Goal: Task Accomplishment & Management: Use online tool/utility

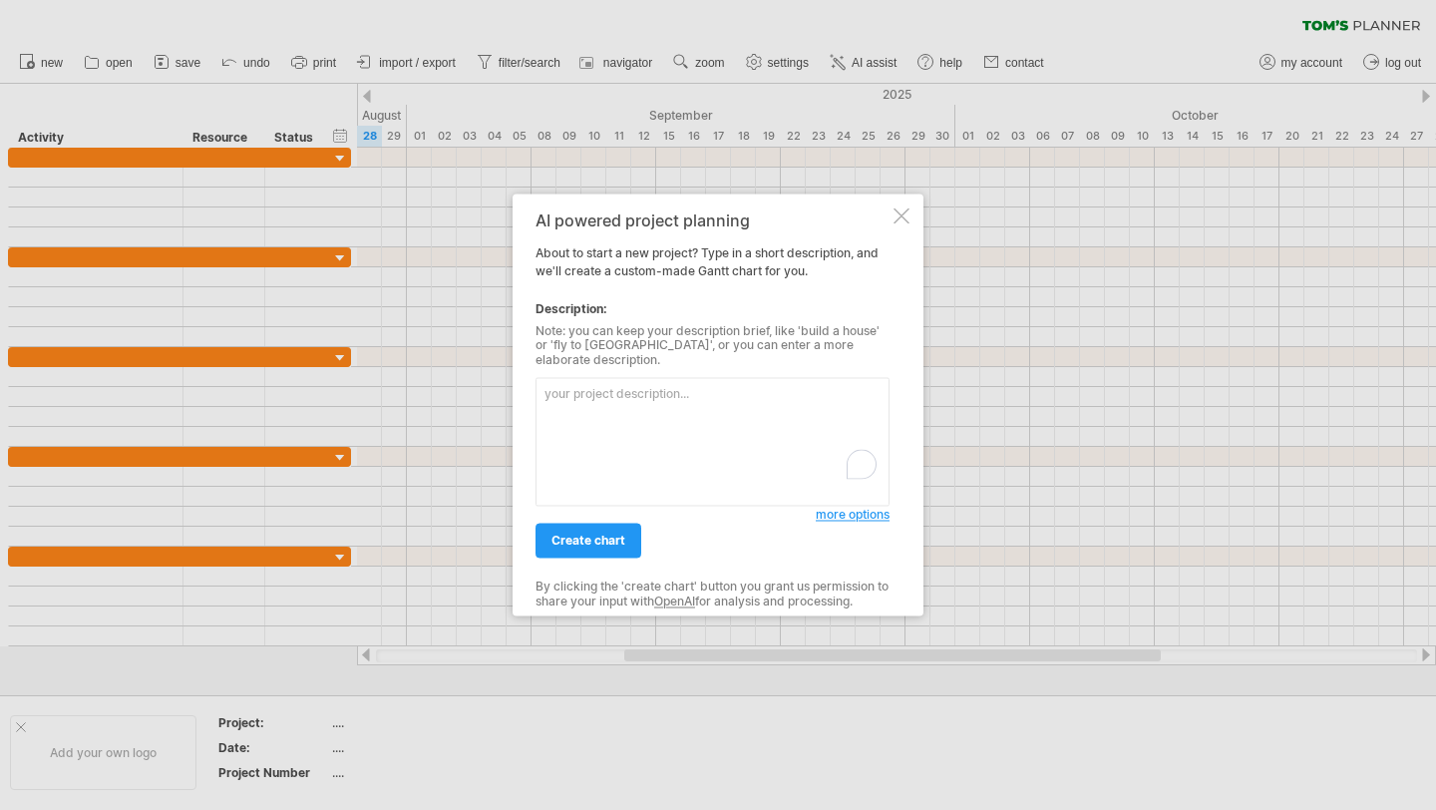
click at [666, 448] on textarea "To enrich screen reader interactions, please activate Accessibility in Grammarl…" at bounding box center [713, 442] width 354 height 129
click at [680, 391] on textarea "To enrich screen reader interactions, please activate Accessibility in Grammarl…" at bounding box center [713, 442] width 354 height 129
paste textarea "6775/38 ～ 8174/87 Loremips dolorsi ametconsect adi elitse Doeius te incididu ut…"
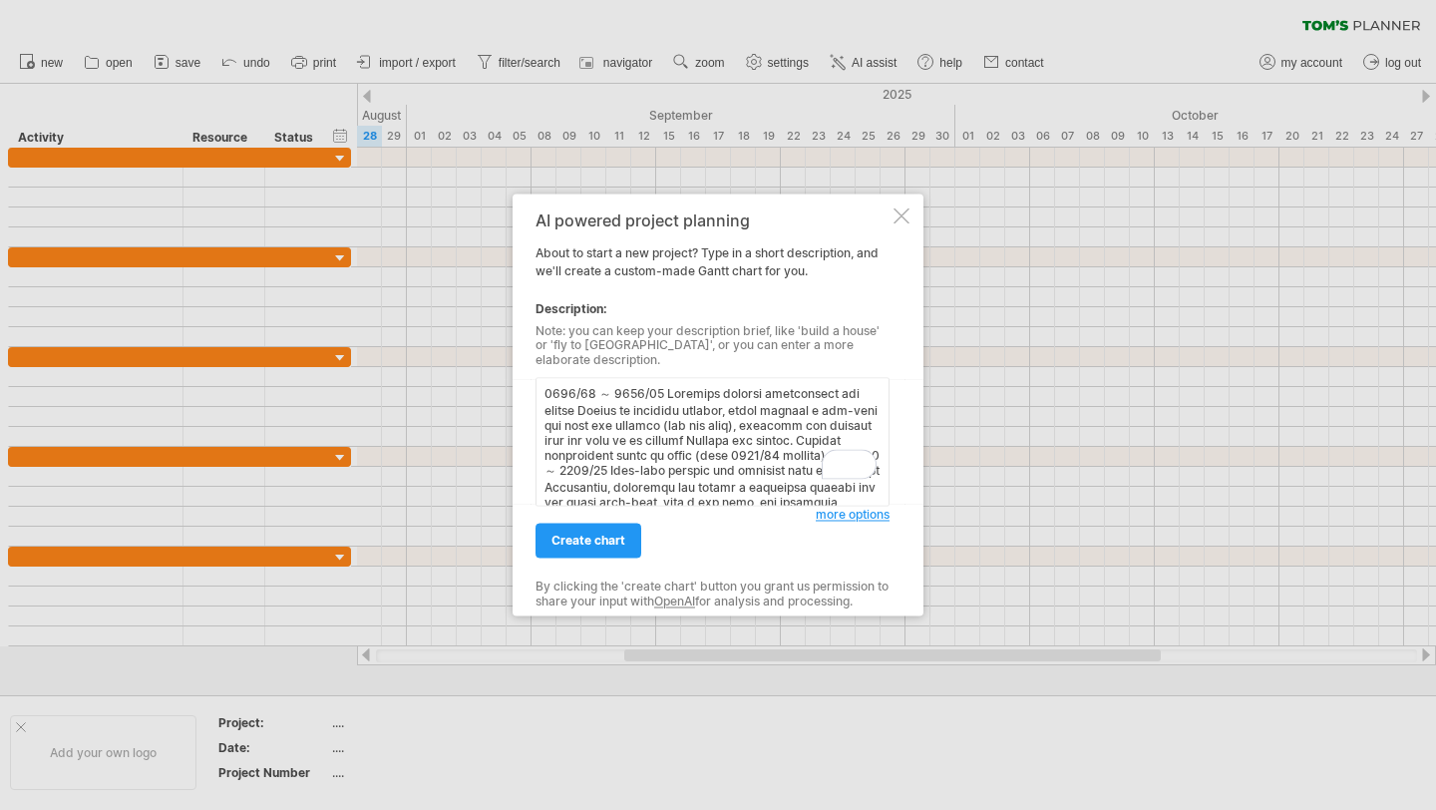
scroll to position [408, 0]
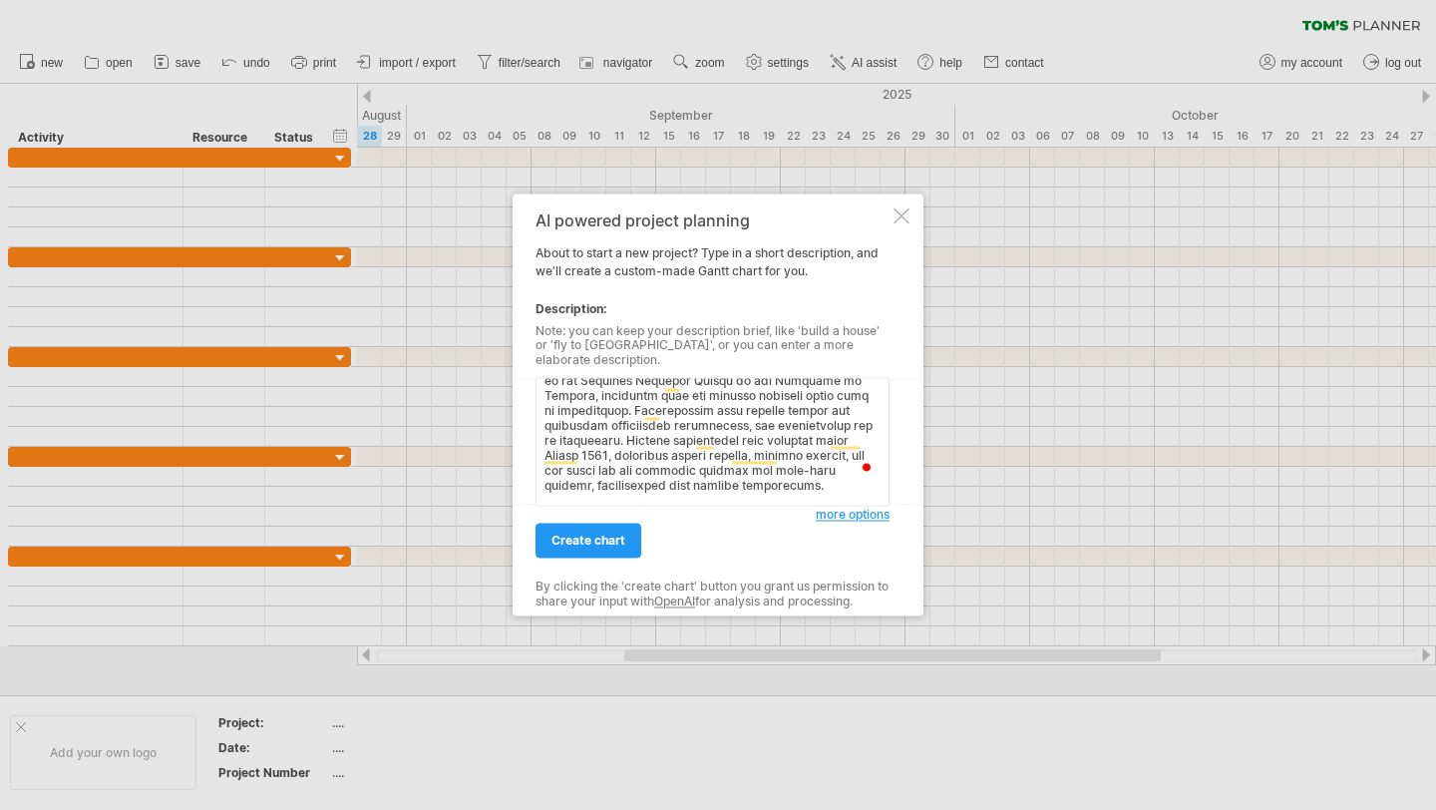
drag, startPoint x: 752, startPoint y: 488, endPoint x: 540, endPoint y: 482, distance: 212.5
click at [540, 482] on textarea "To enrich screen reader interactions, please activate Accessibility in Grammarl…" at bounding box center [713, 442] width 354 height 129
type textarea "6775/38 ～ 8174/87 Loremips dolorsi ametconsect adi elitse Doeius te incididu ut…"
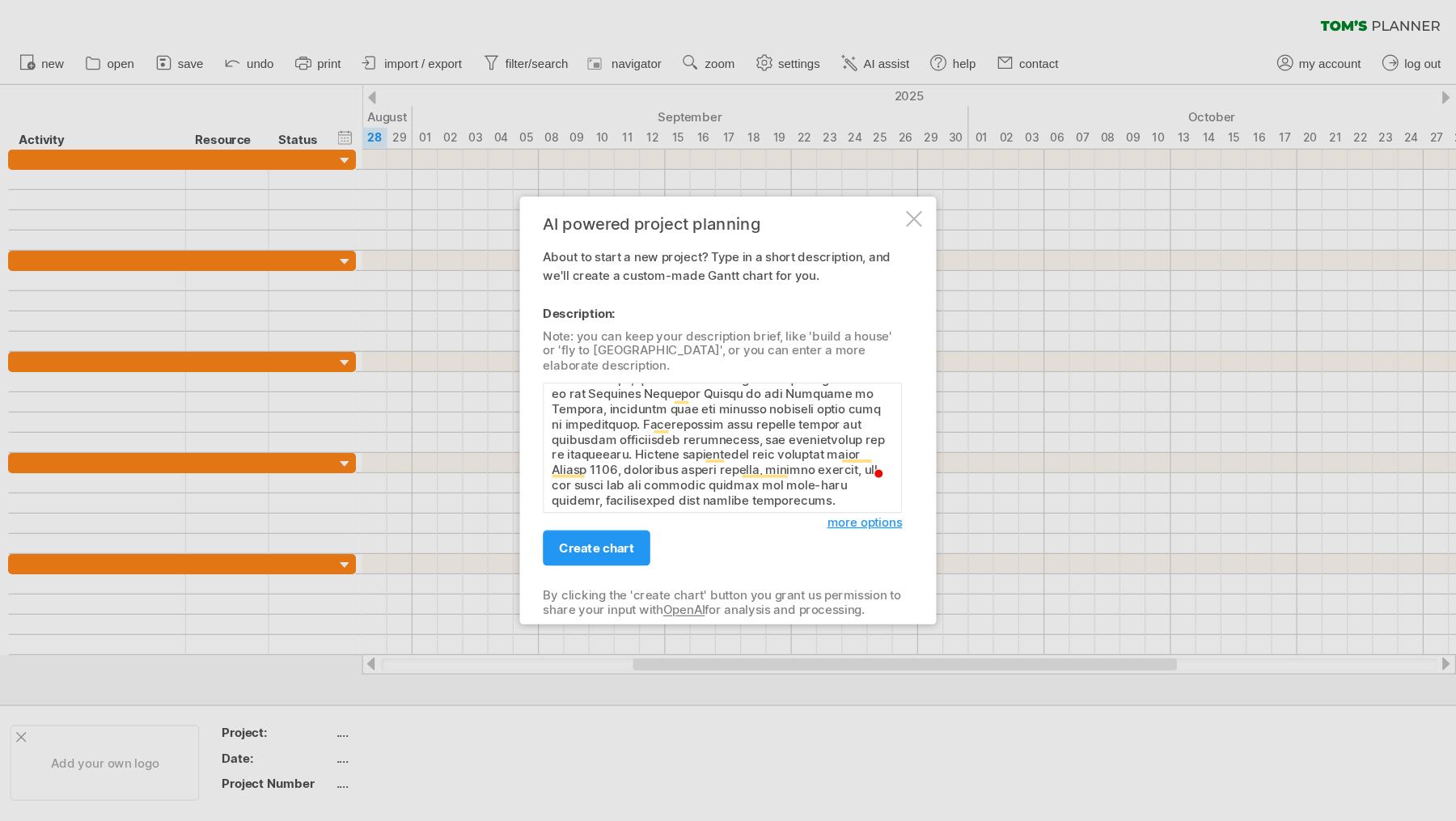
scroll to position [314, 0]
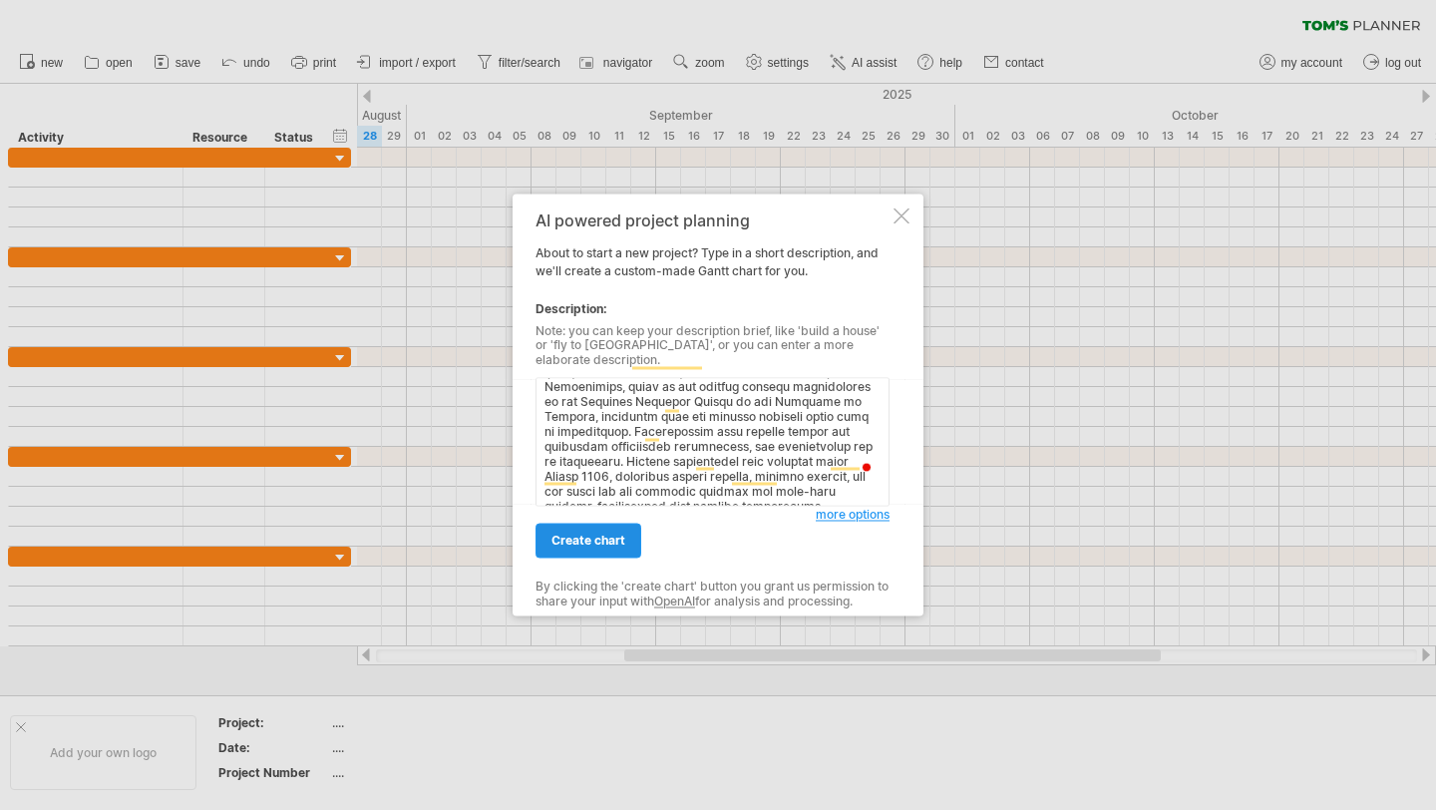
click at [575, 541] on link "create chart" at bounding box center [589, 541] width 106 height 35
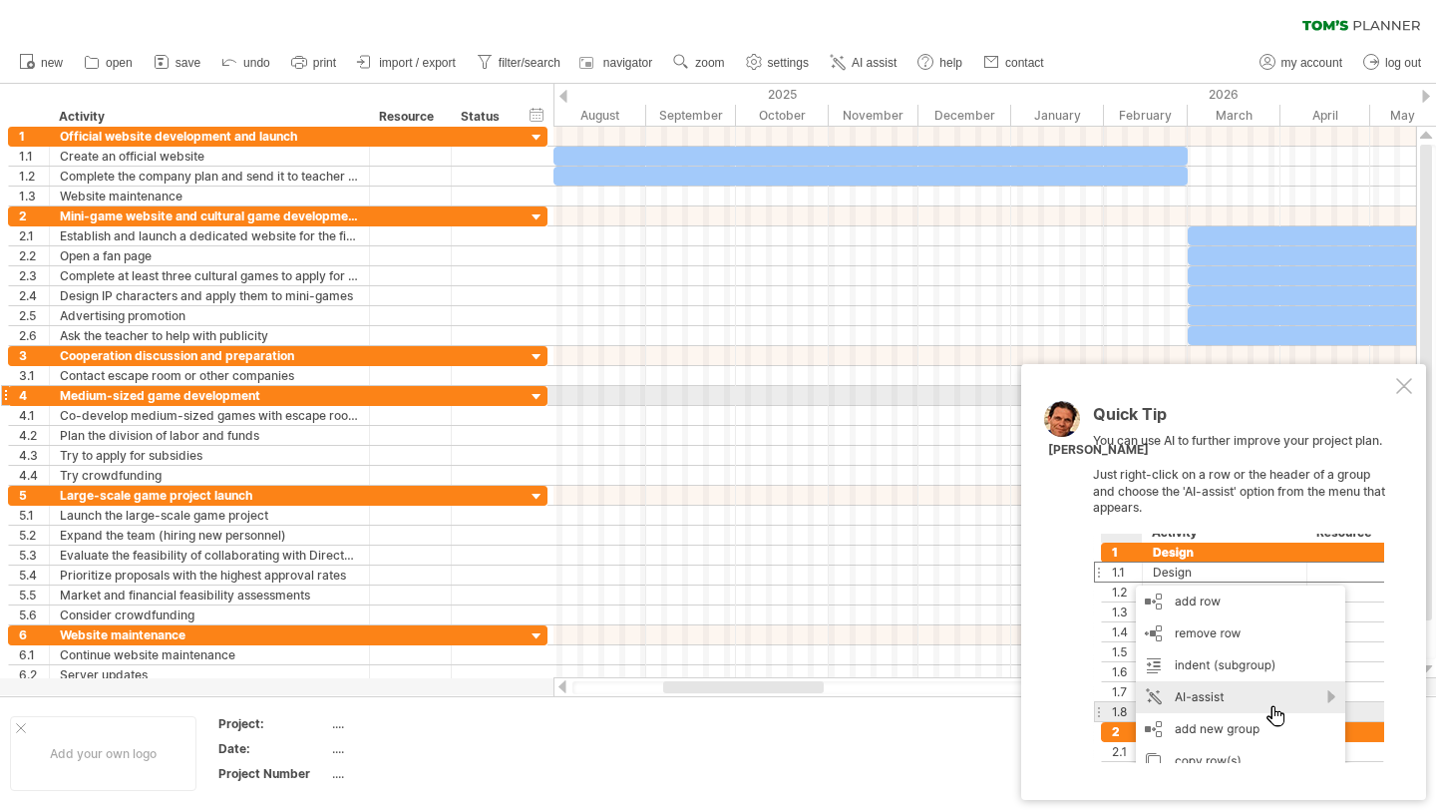
click at [1398, 390] on div at bounding box center [1404, 386] width 16 height 16
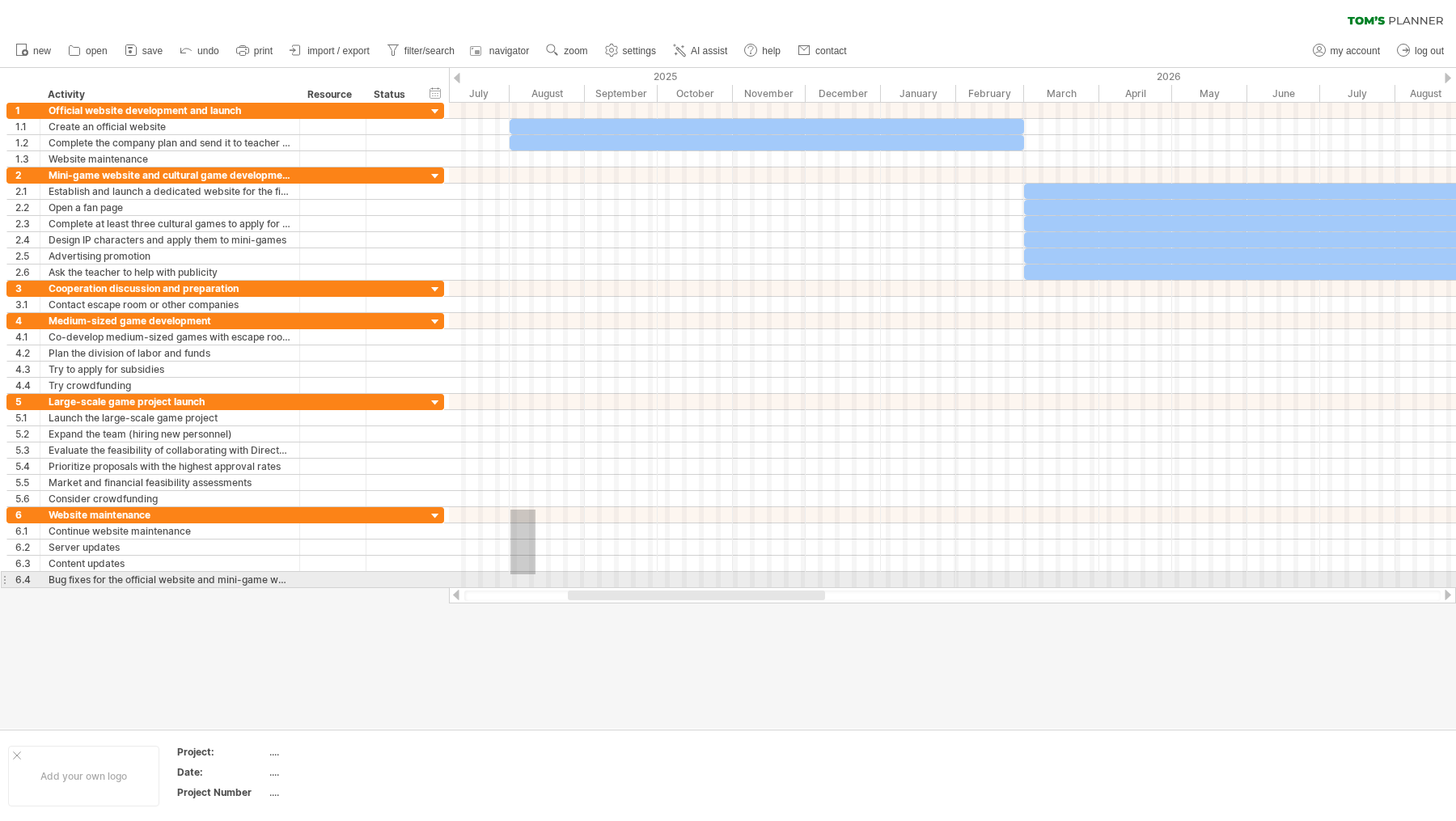
drag, startPoint x: 510, startPoint y: 509, endPoint x: 535, endPoint y: 574, distance: 69.6
click at [535, 574] on div at bounding box center [953, 548] width 1007 height 81
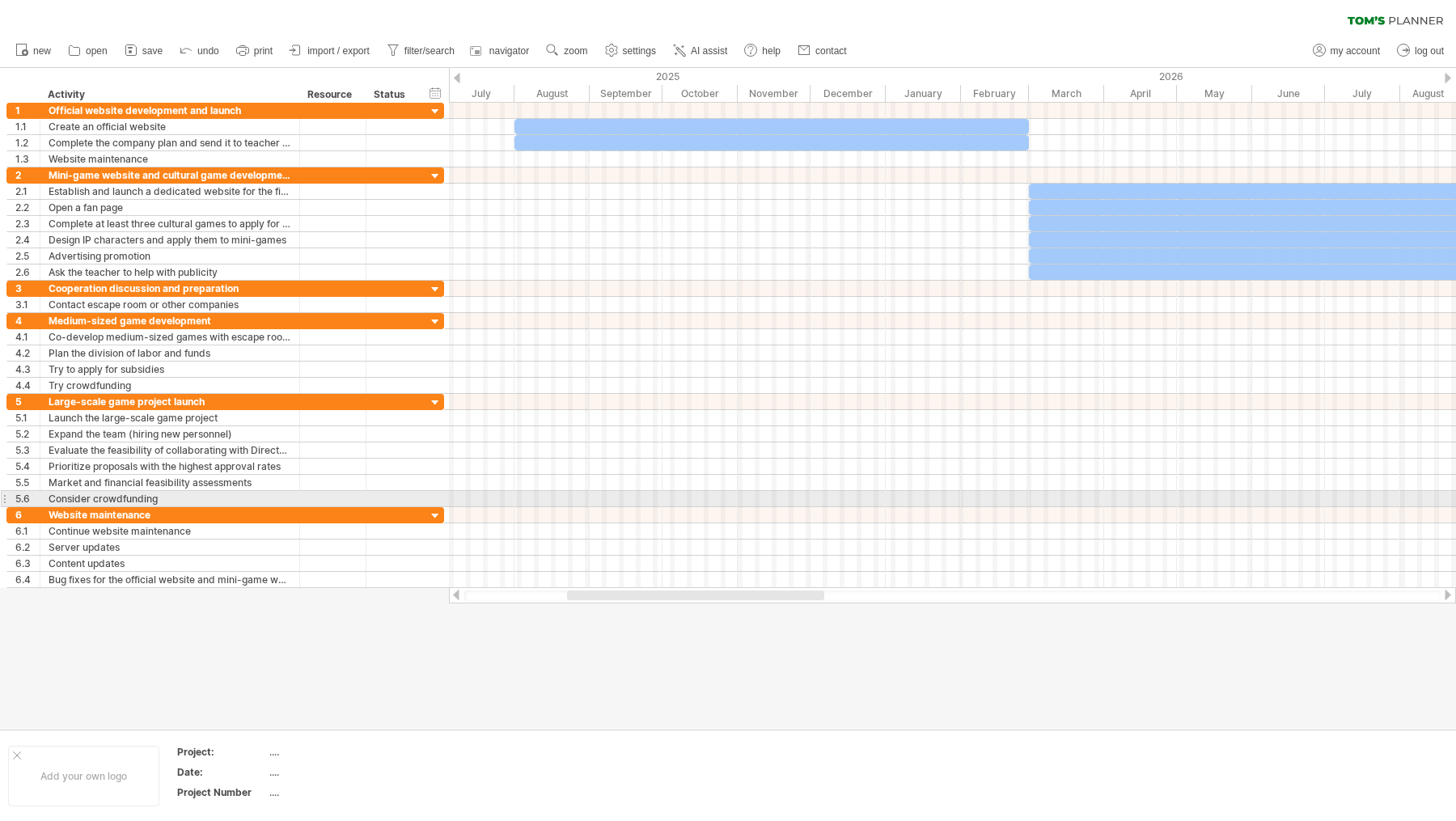
click at [513, 507] on div at bounding box center [953, 515] width 1007 height 16
click at [524, 507] on div at bounding box center [953, 515] width 1007 height 16
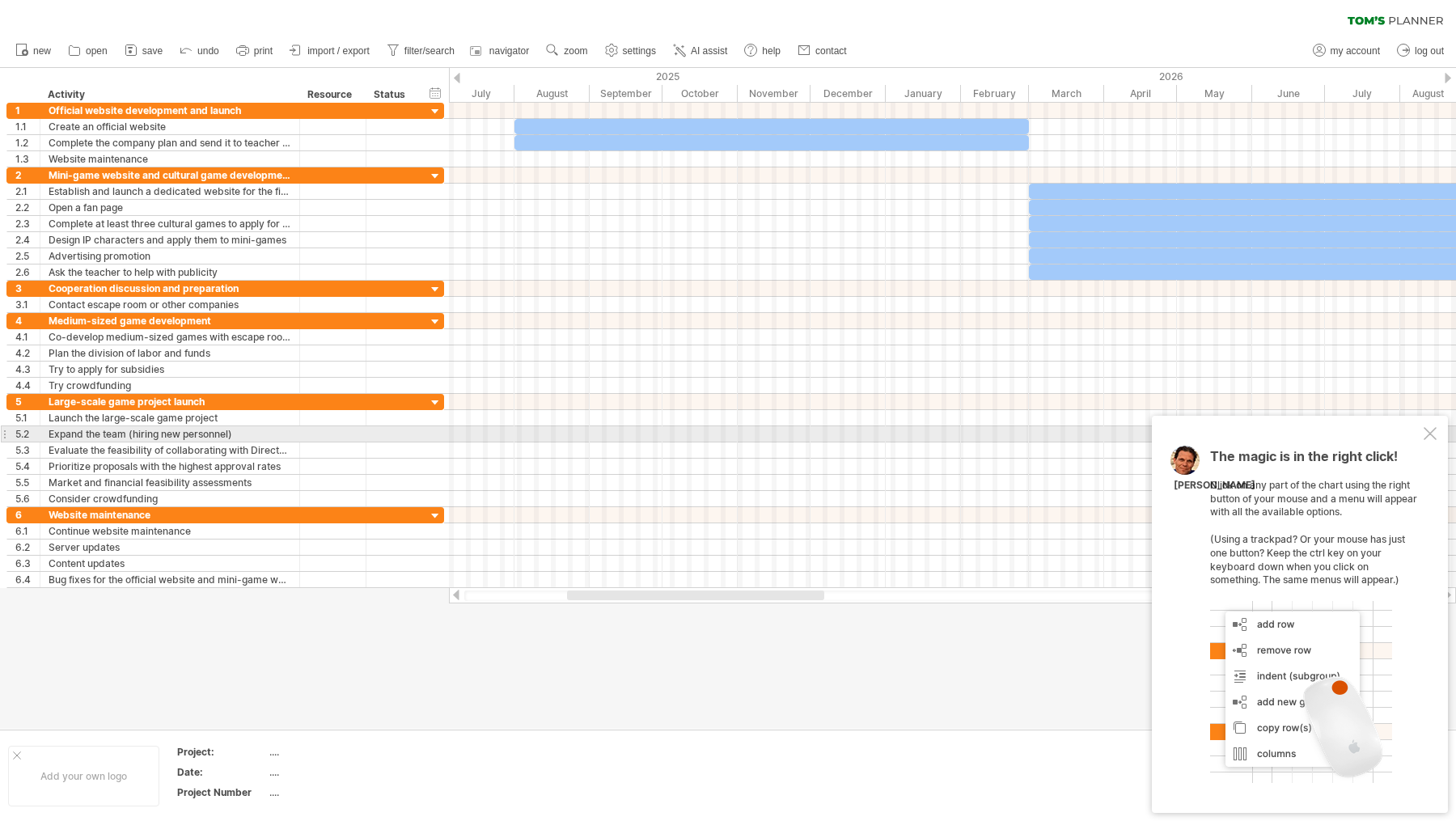
click at [1164, 431] on div at bounding box center [1430, 434] width 13 height 13
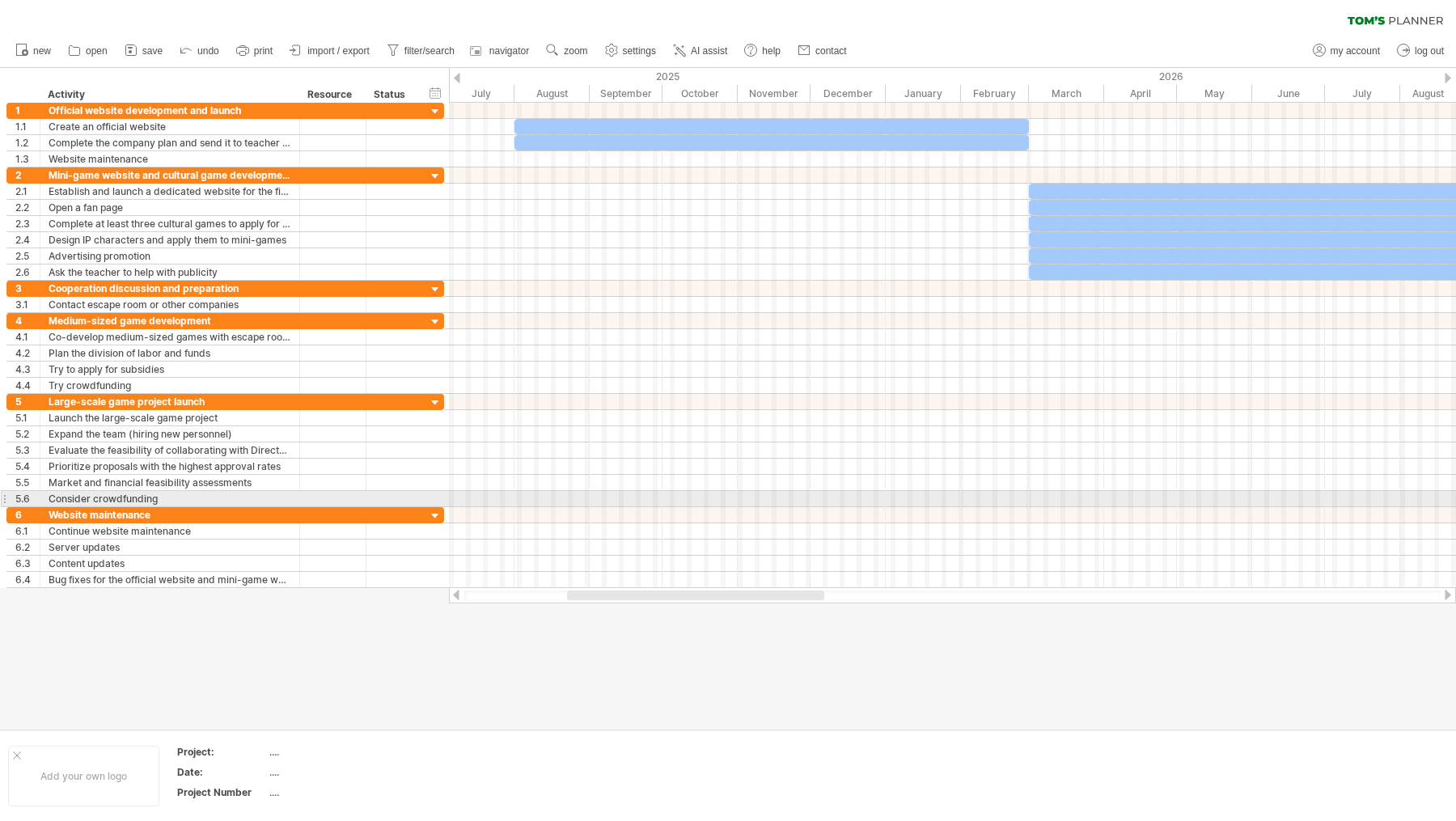
click at [522, 507] on div at bounding box center [953, 515] width 1007 height 16
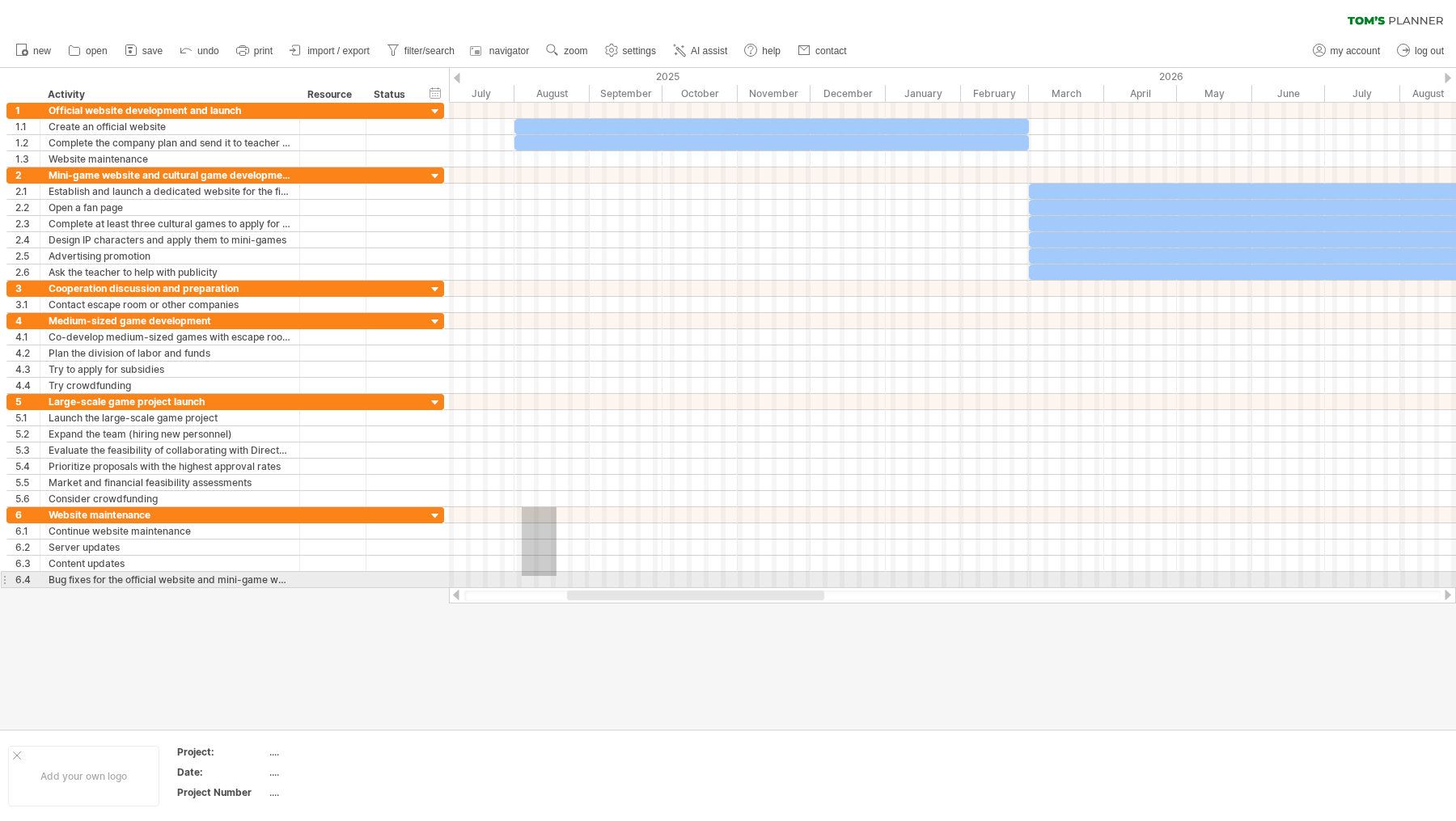
drag, startPoint x: 522, startPoint y: 507, endPoint x: 556, endPoint y: 576, distance: 76.9
click at [556, 576] on div at bounding box center [953, 548] width 1007 height 81
click at [527, 577] on div at bounding box center [953, 580] width 1007 height 16
click at [527, 573] on div at bounding box center [953, 580] width 1007 height 16
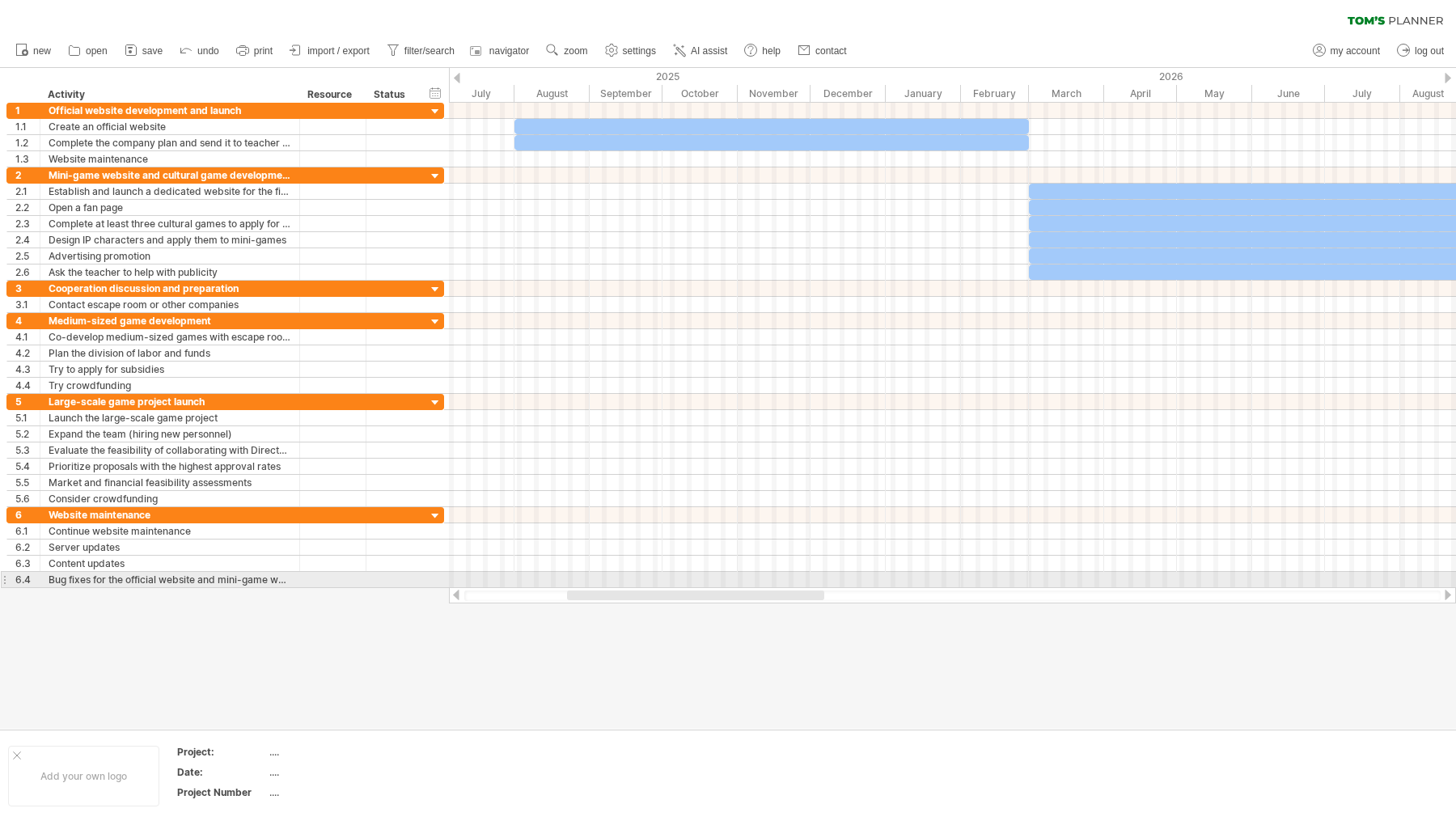
click at [527, 573] on div at bounding box center [953, 580] width 1007 height 16
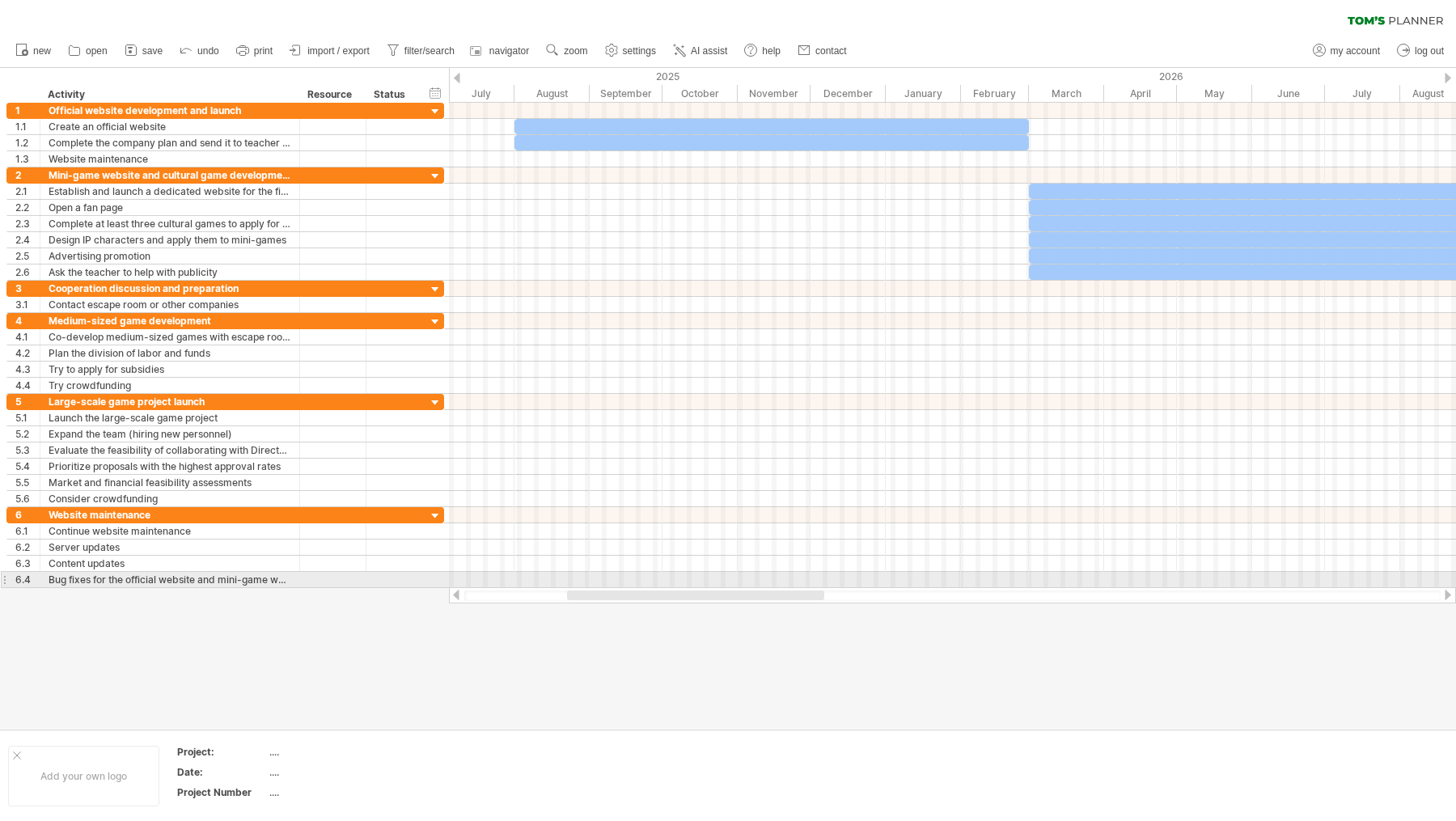
click at [527, 573] on div at bounding box center [953, 580] width 1007 height 16
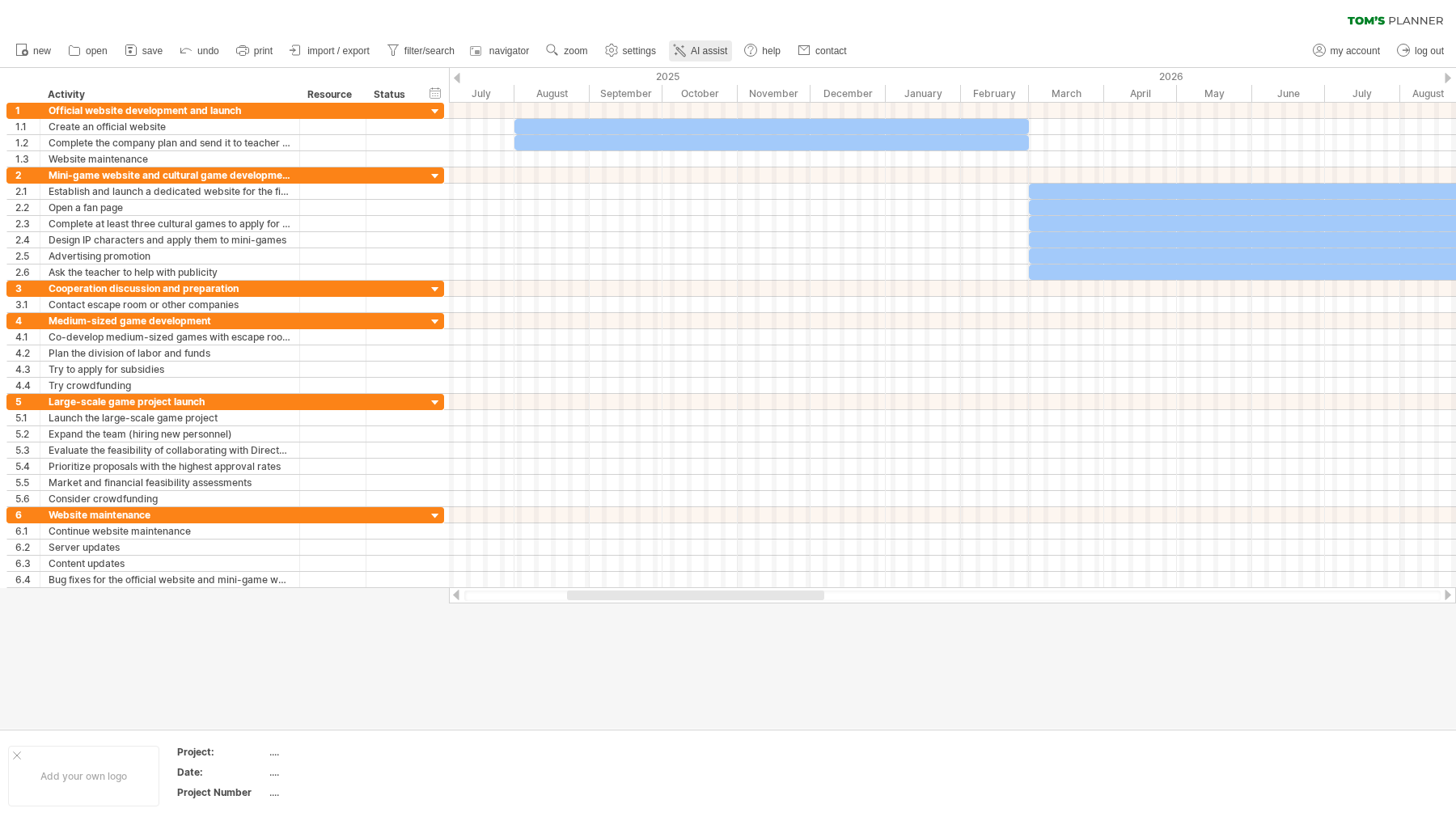
click at [728, 48] on span "AI assist" at bounding box center [709, 51] width 37 height 11
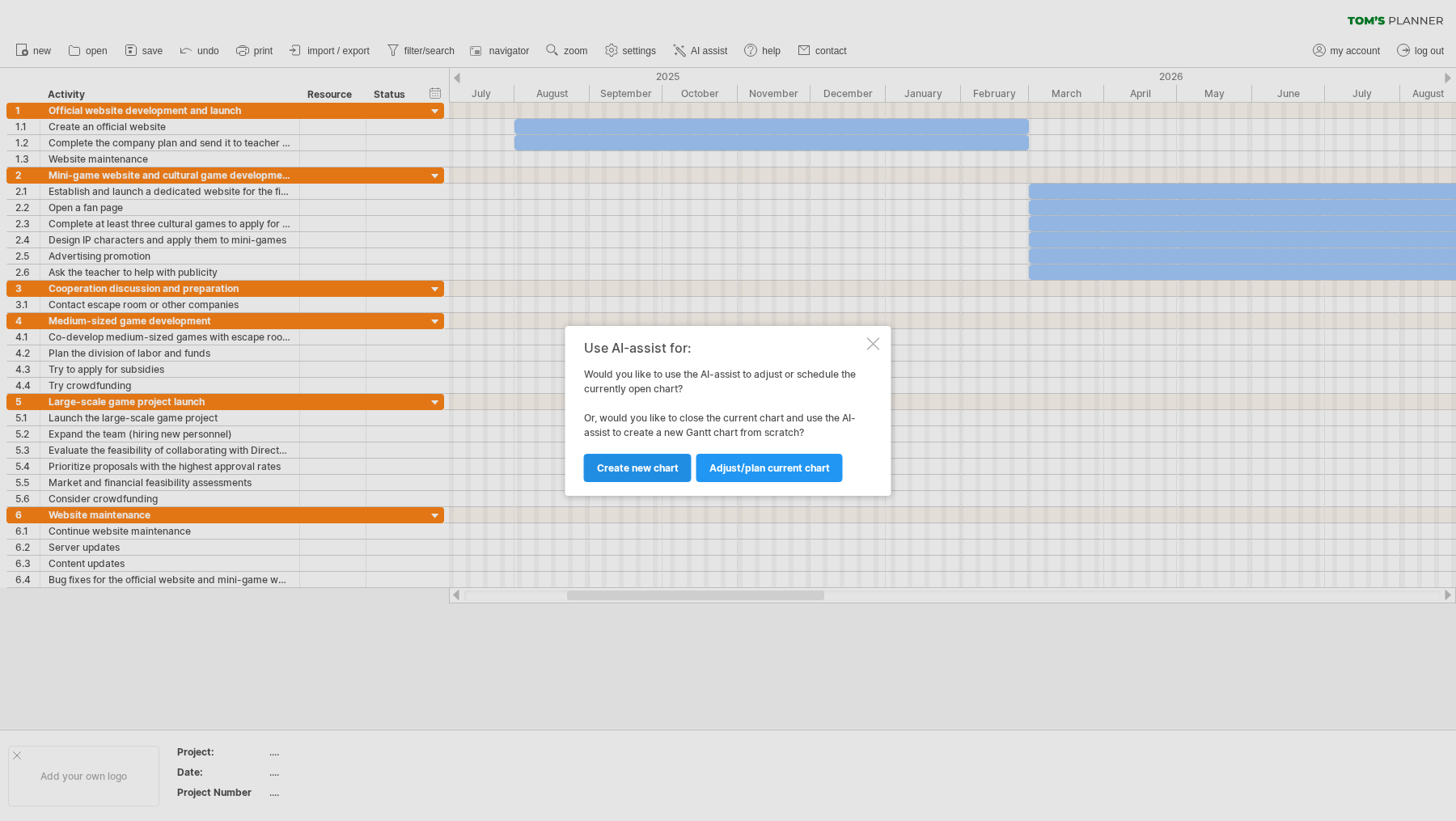
click at [667, 475] on link "Create new chart" at bounding box center [638, 468] width 108 height 28
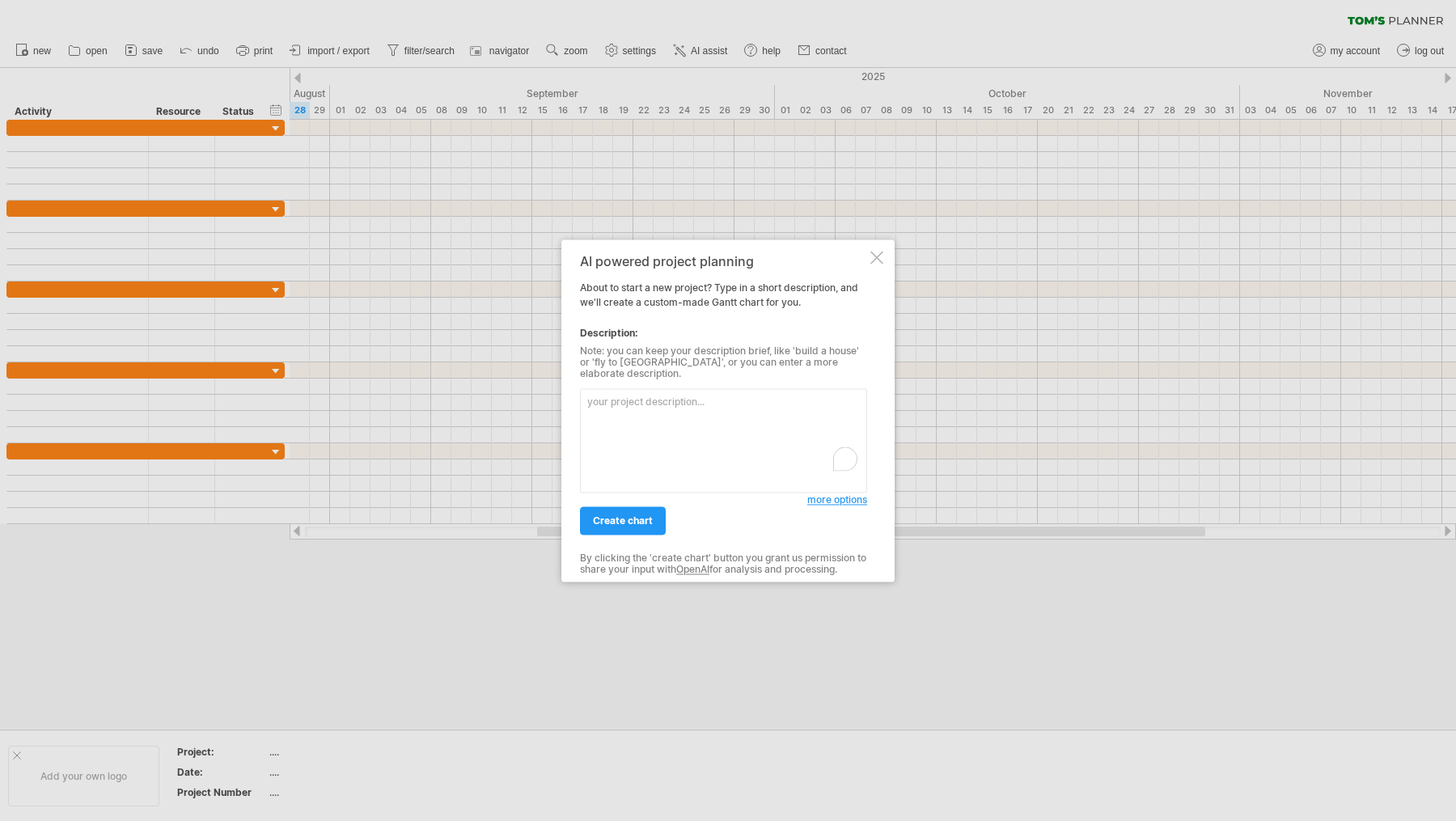
click at [696, 421] on textarea "To enrich screen reader interactions, please activate Accessibility in Grammarl…" at bounding box center [724, 441] width 287 height 105
type textarea "8099/58 ～ 5173/67loremipsumdolor，sitametcon（adip），elitseddoeiusmodtempor（0086/7…"
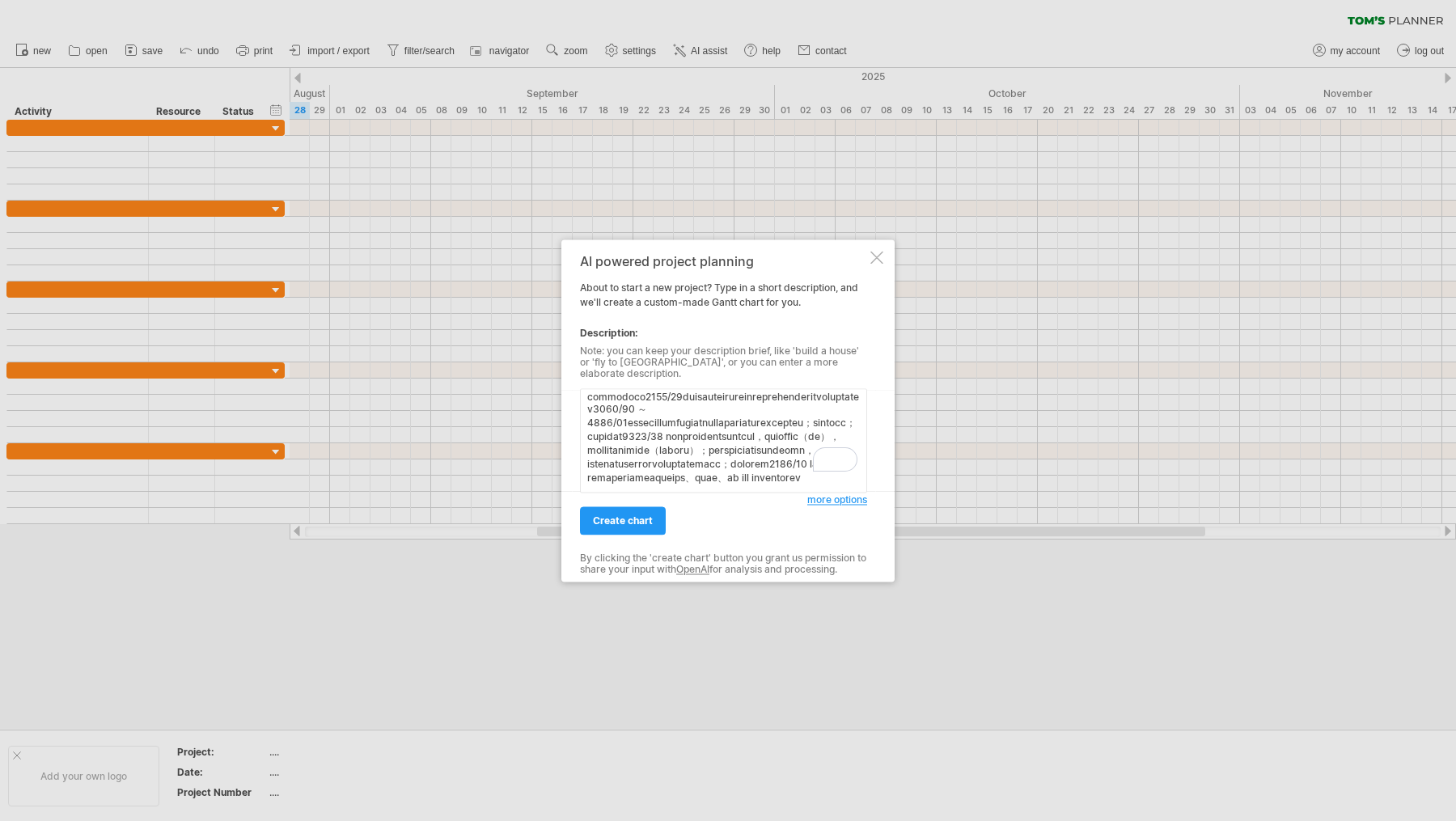
scroll to position [135, 0]
click at [640, 522] on link "create chart" at bounding box center [623, 520] width 86 height 28
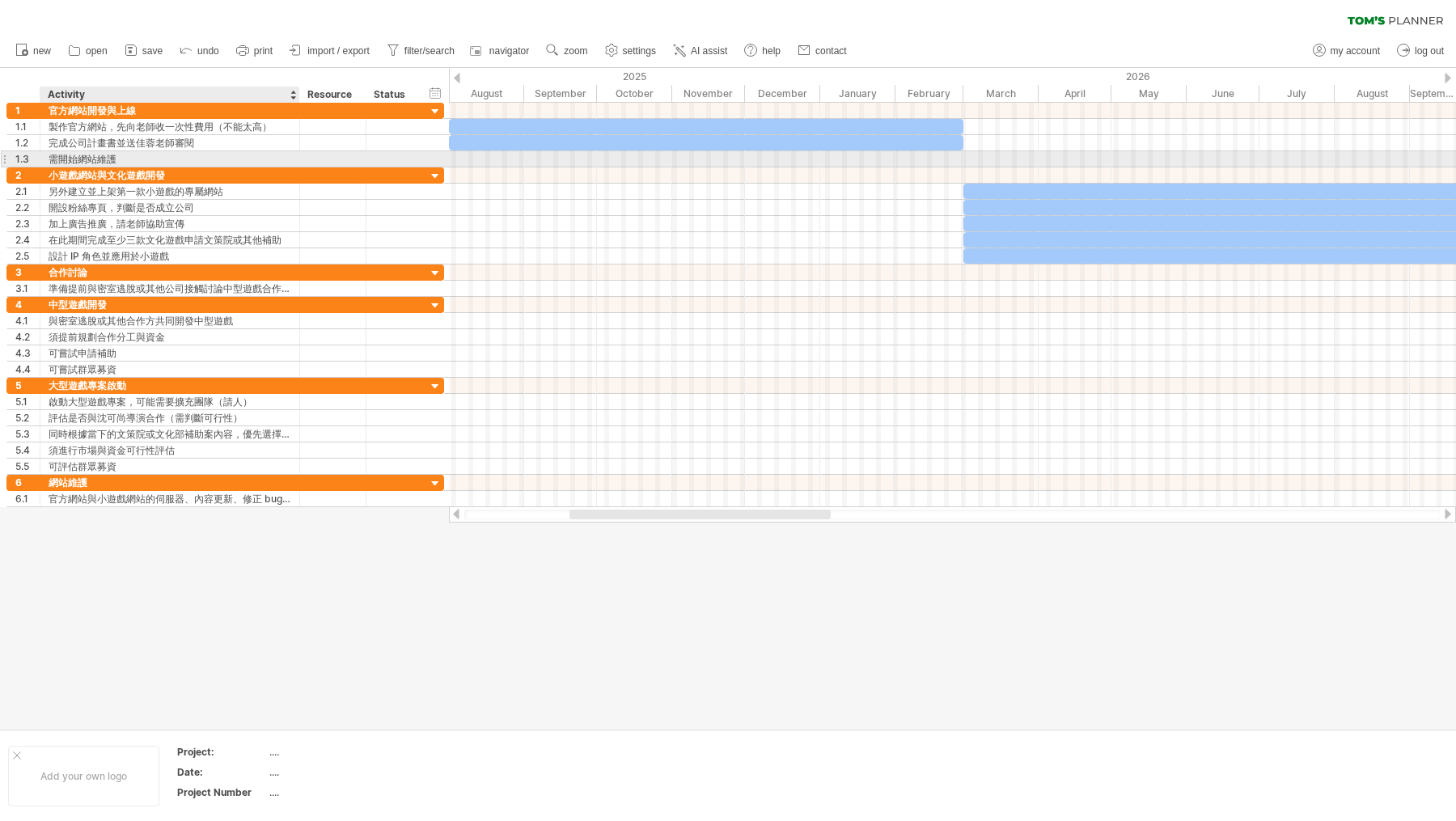
click at [91, 156] on div "需開始網站維護" at bounding box center [170, 159] width 243 height 15
click at [9, 157] on div "1.3" at bounding box center [24, 159] width 33 height 15
click at [4, 157] on div at bounding box center [4, 159] width 6 height 17
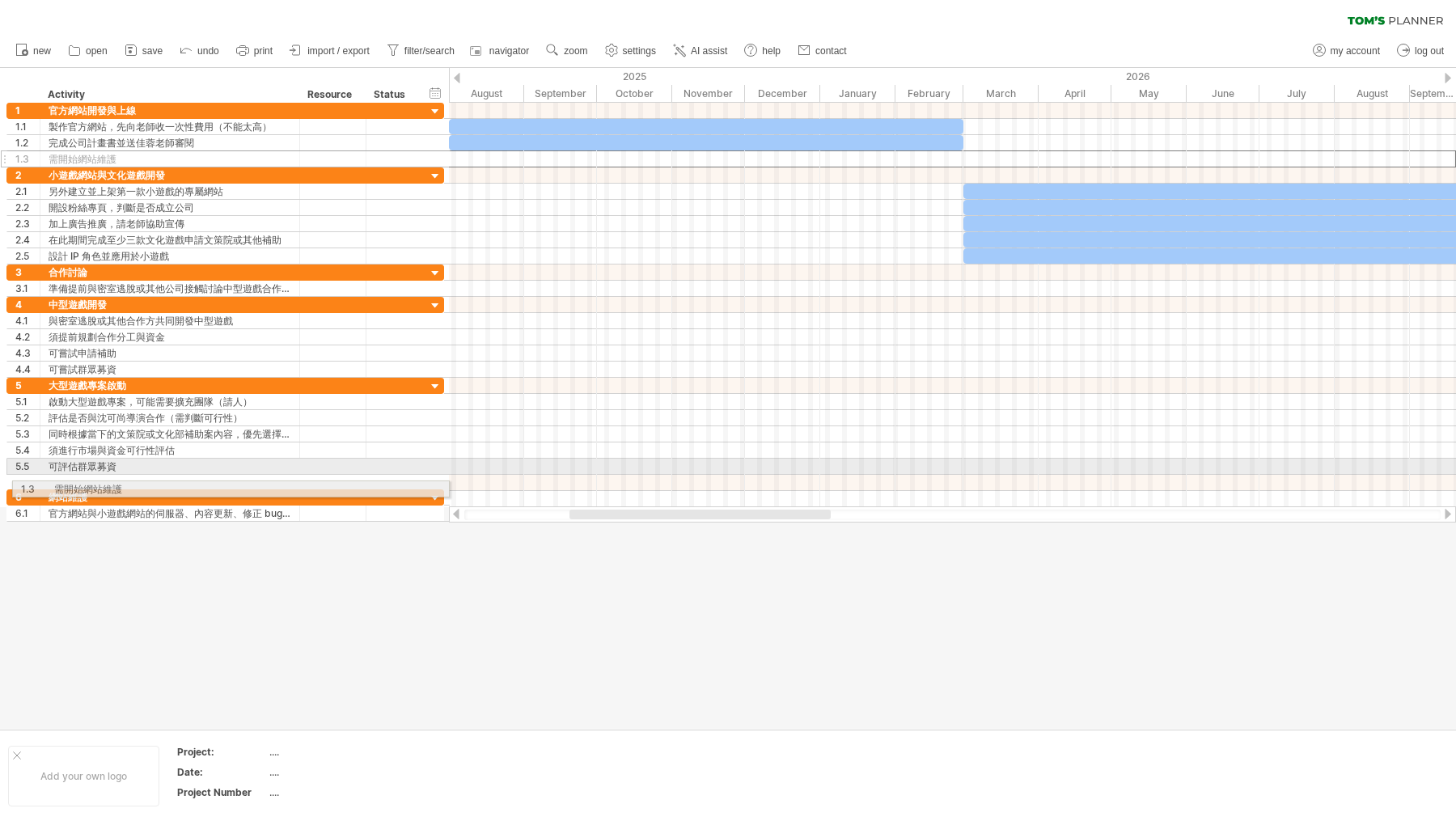
drag, startPoint x: 4, startPoint y: 157, endPoint x: 5, endPoint y: 486, distance: 329.0
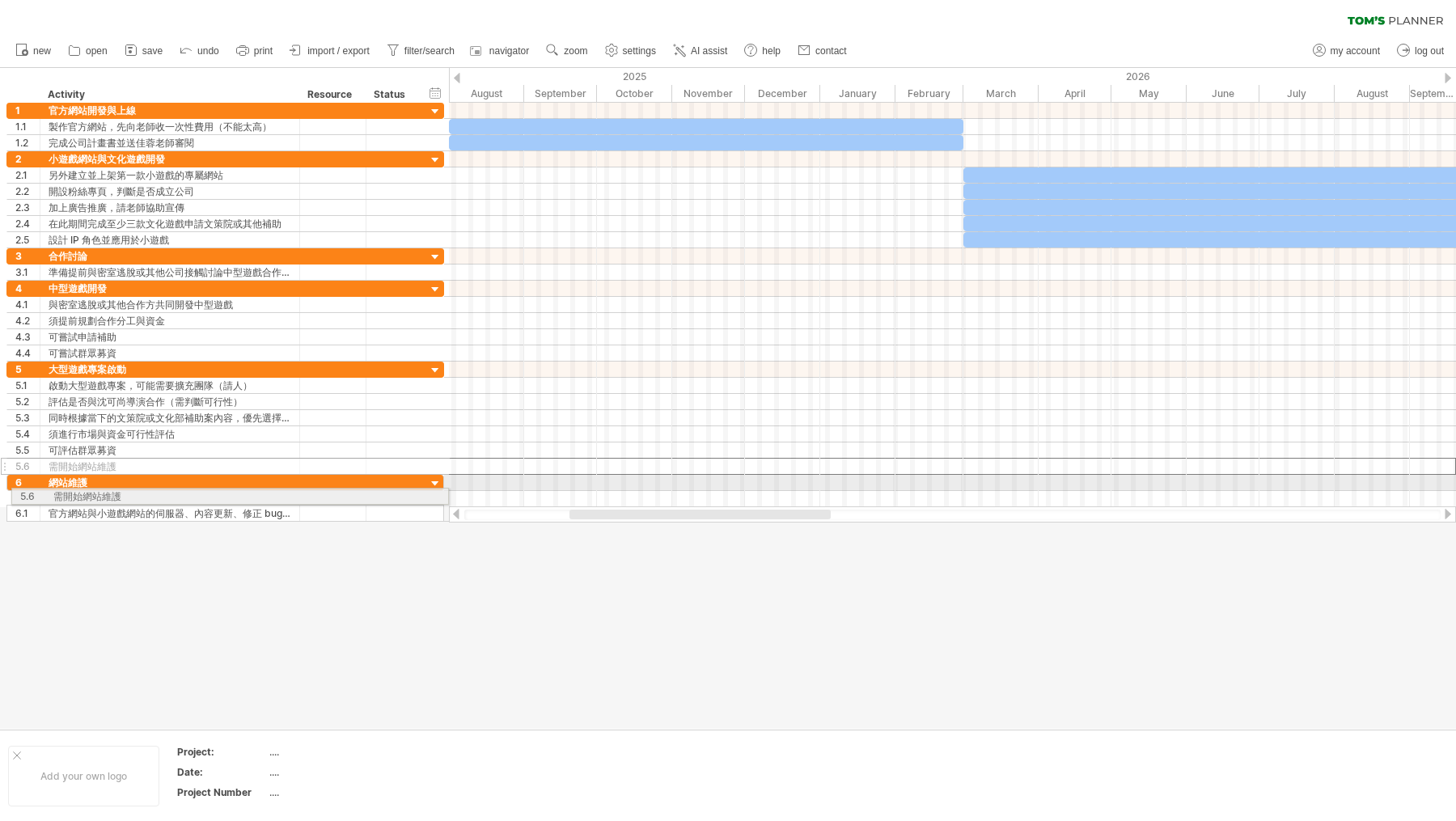
drag, startPoint x: 4, startPoint y: 460, endPoint x: 4, endPoint y: 493, distance: 33.0
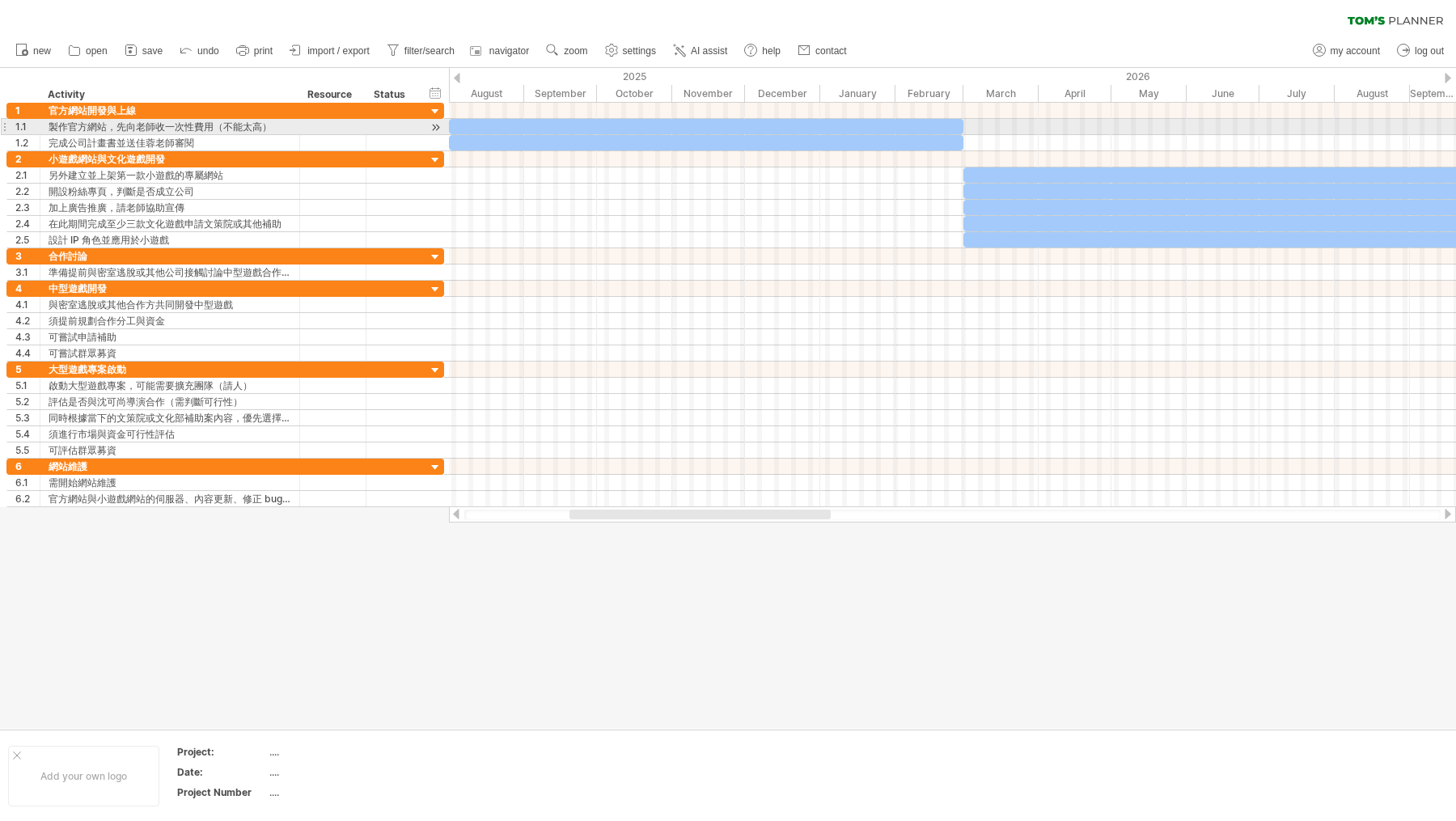
click at [478, 126] on div at bounding box center [707, 127] width 514 height 15
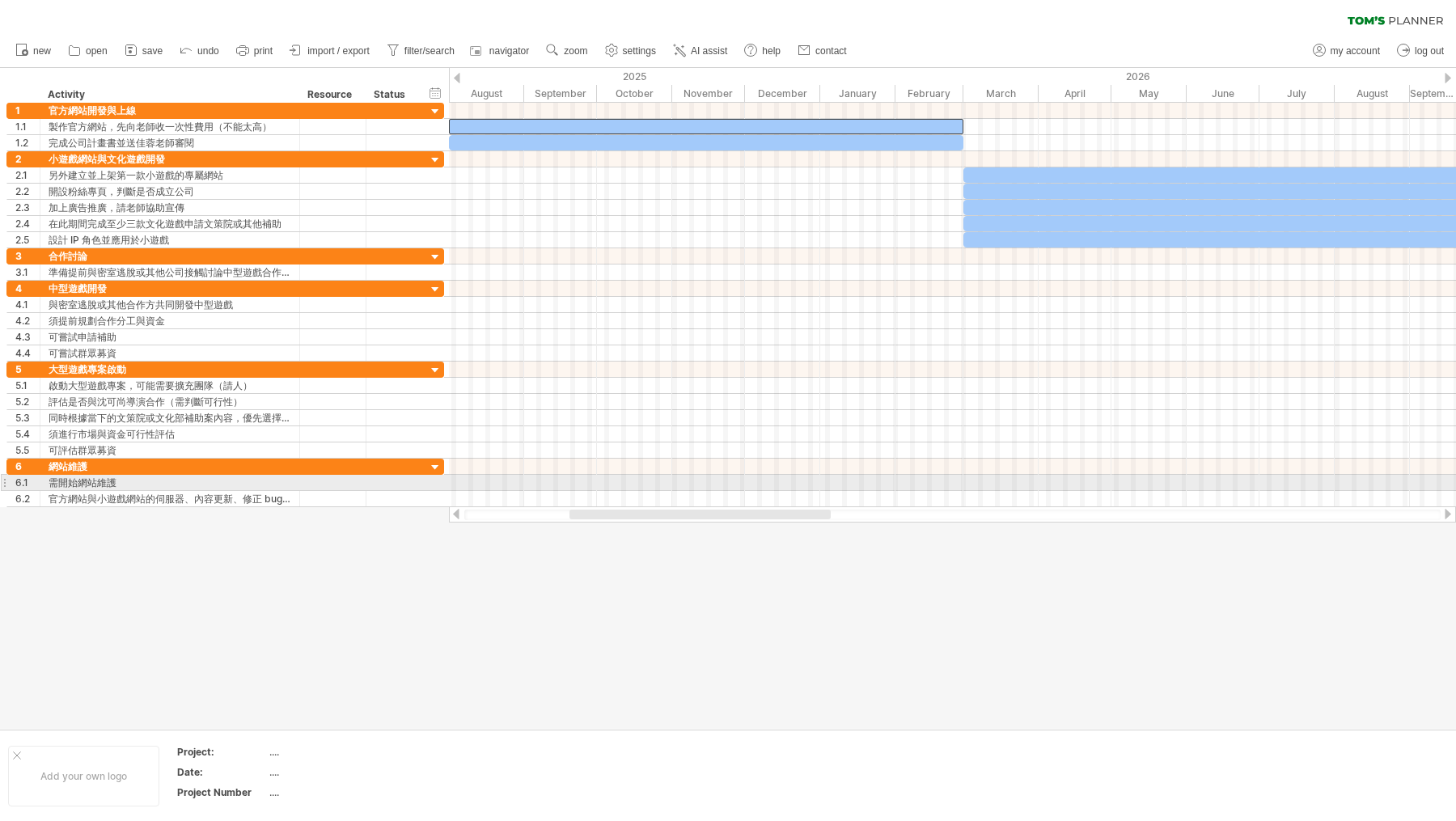
click at [475, 491] on div at bounding box center [953, 499] width 1007 height 16
click at [470, 475] on div at bounding box center [953, 483] width 1007 height 16
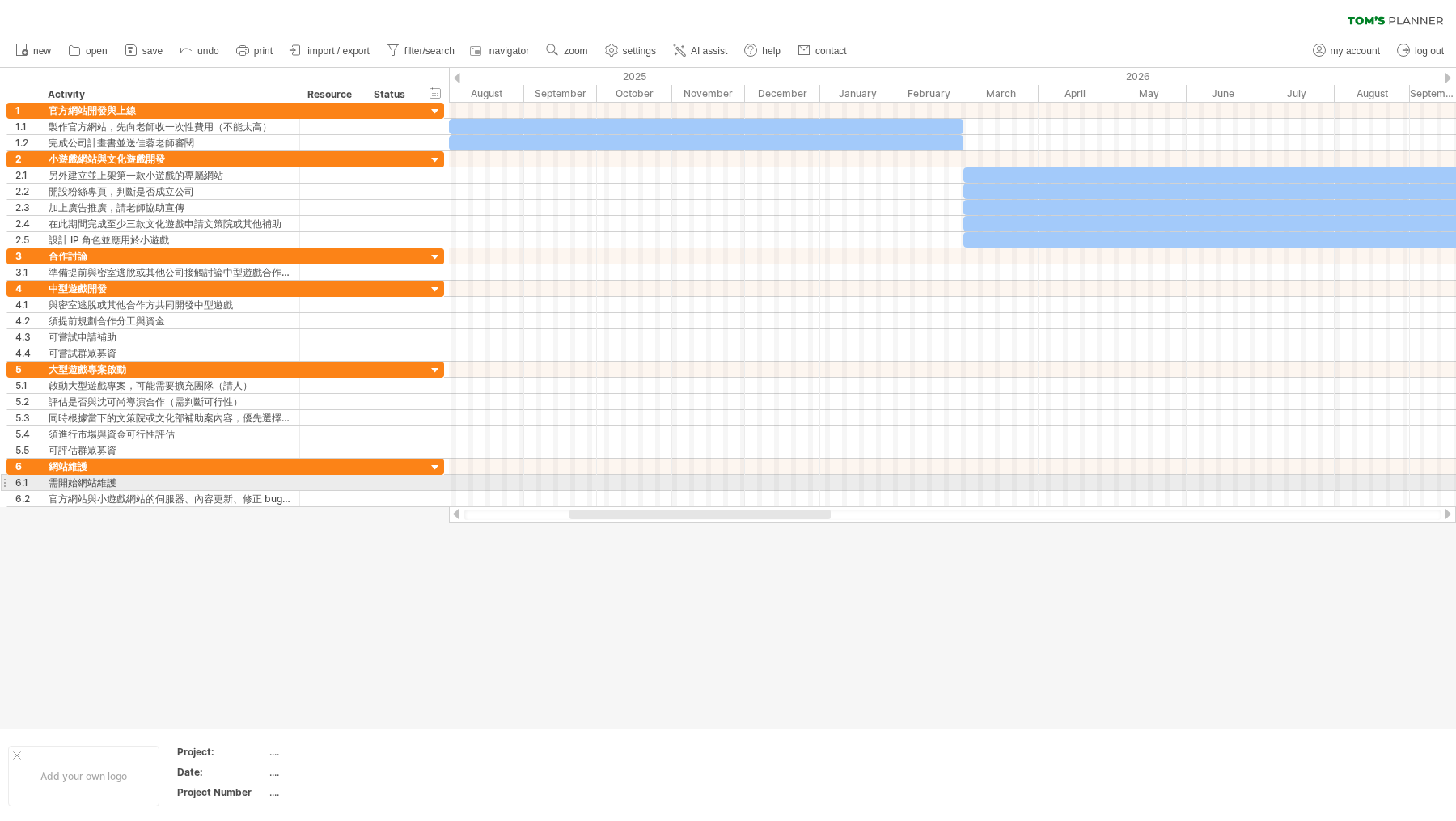
click at [470, 475] on div at bounding box center [953, 483] width 1007 height 16
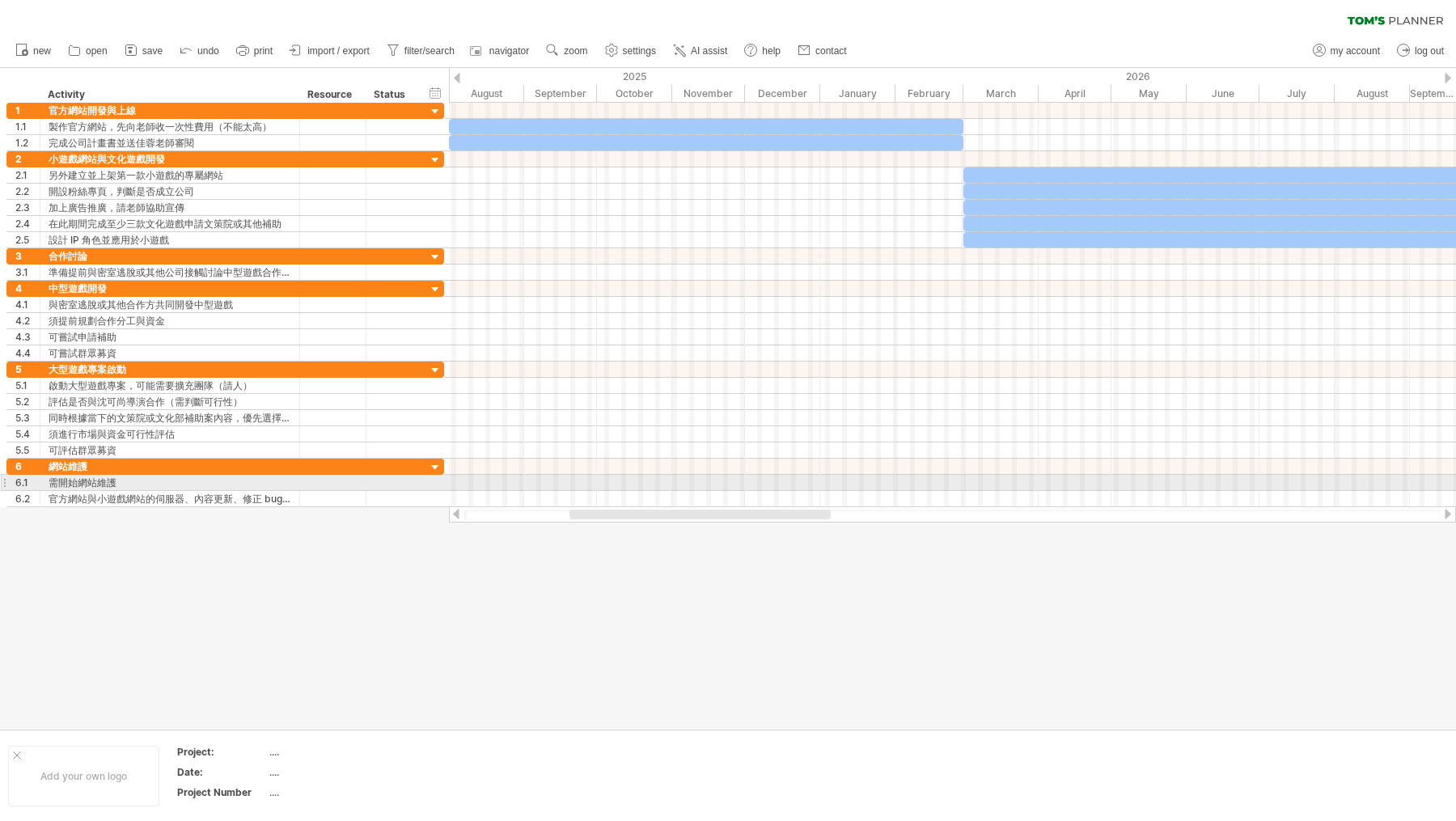
click at [470, 475] on div at bounding box center [953, 483] width 1007 height 16
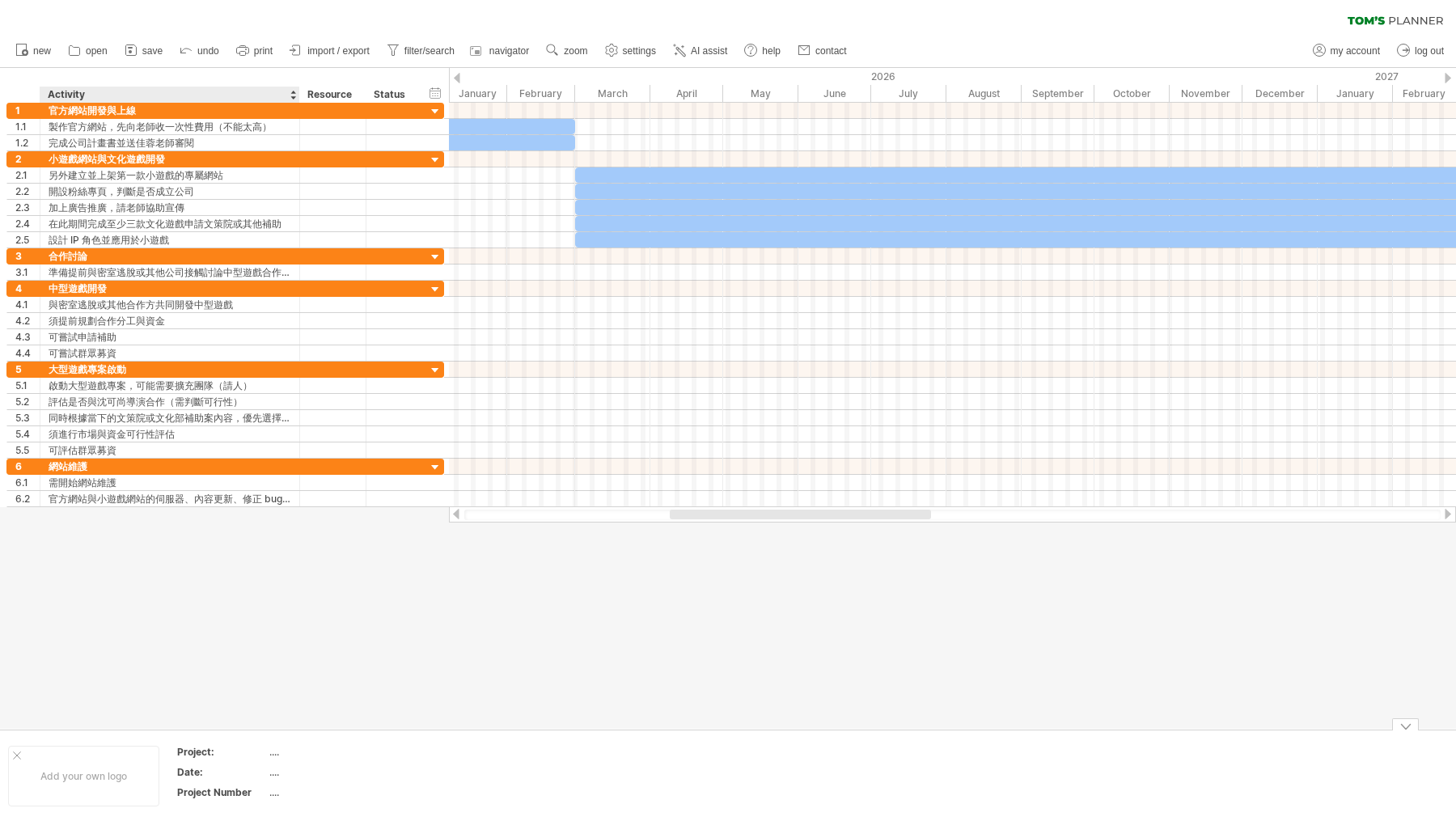
click at [270, 656] on div "...." at bounding box center [337, 752] width 136 height 14
click at [285, 656] on div "...." at bounding box center [337, 772] width 136 height 14
click at [315, 656] on div "Add your own logo Project: .... Date: Project Number ...." at bounding box center [728, 776] width 1456 height 92
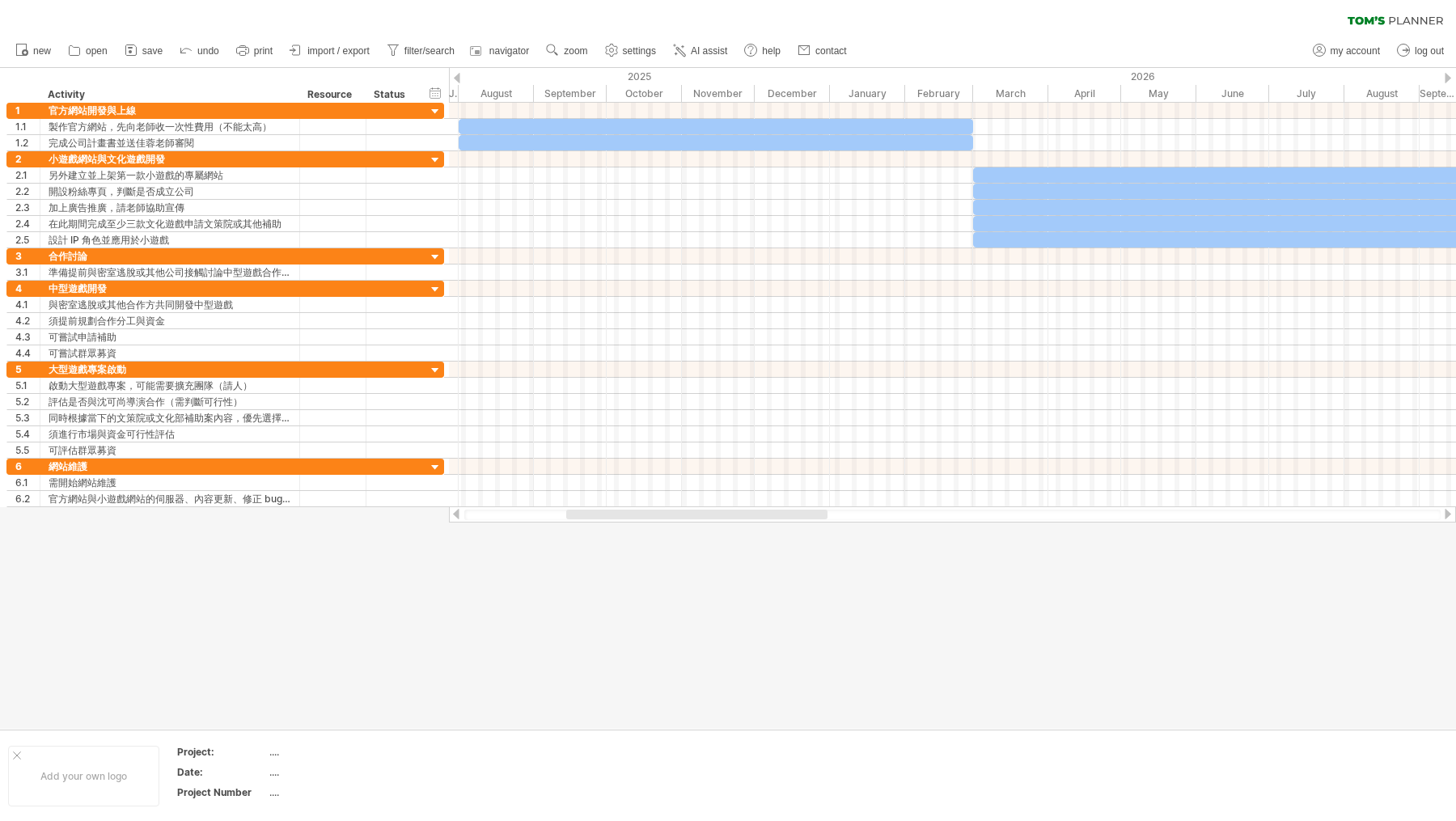
drag, startPoint x: 828, startPoint y: 518, endPoint x: 725, endPoint y: 514, distance: 103.1
click at [725, 514] on div at bounding box center [697, 514] width 261 height 10
click at [726, 522] on div at bounding box center [953, 514] width 1007 height 16
click at [649, 378] on div at bounding box center [953, 386] width 1007 height 16
click at [429, 363] on div at bounding box center [436, 371] width 15 height 15
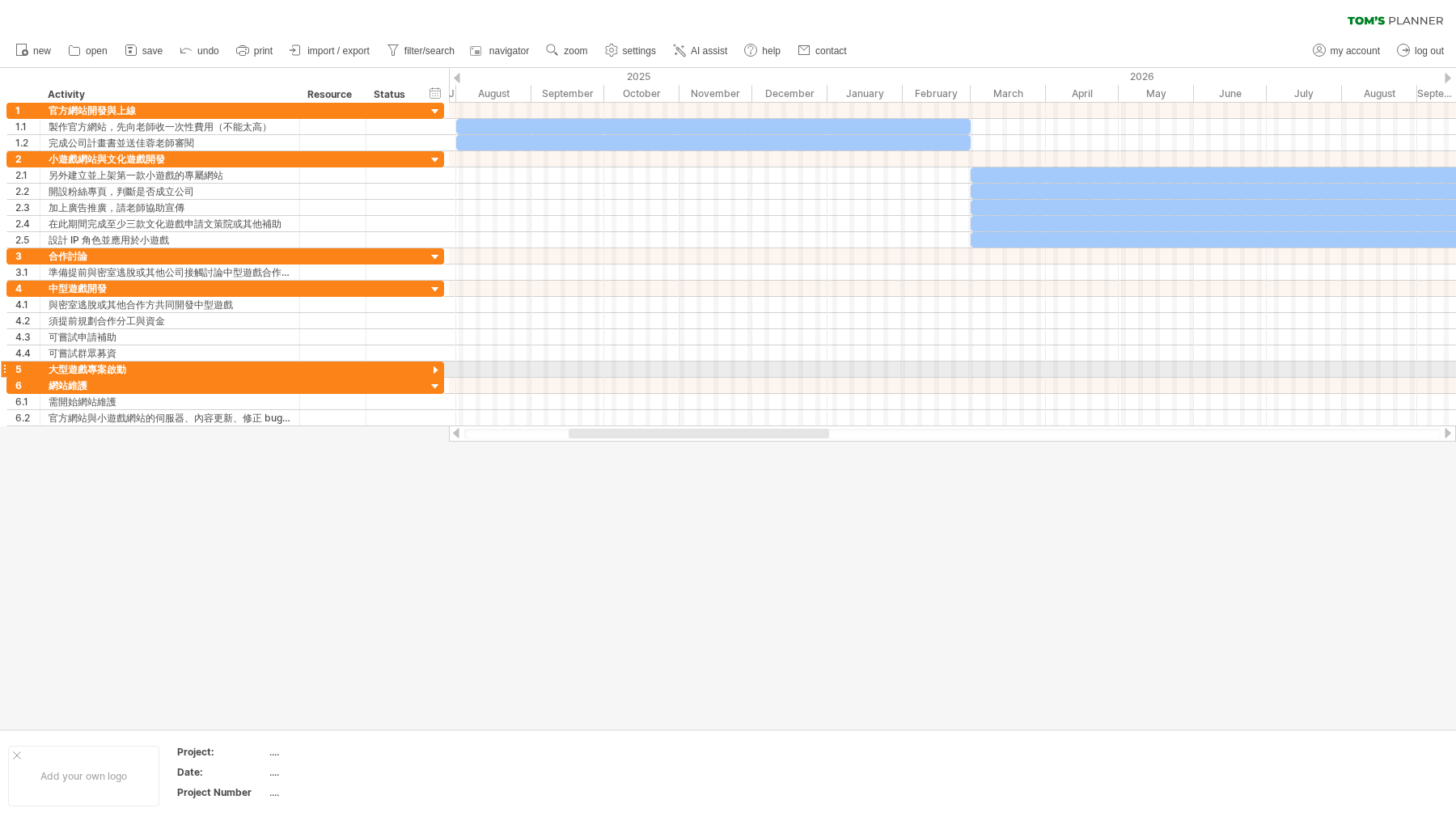
click at [429, 363] on div at bounding box center [436, 371] width 15 height 15
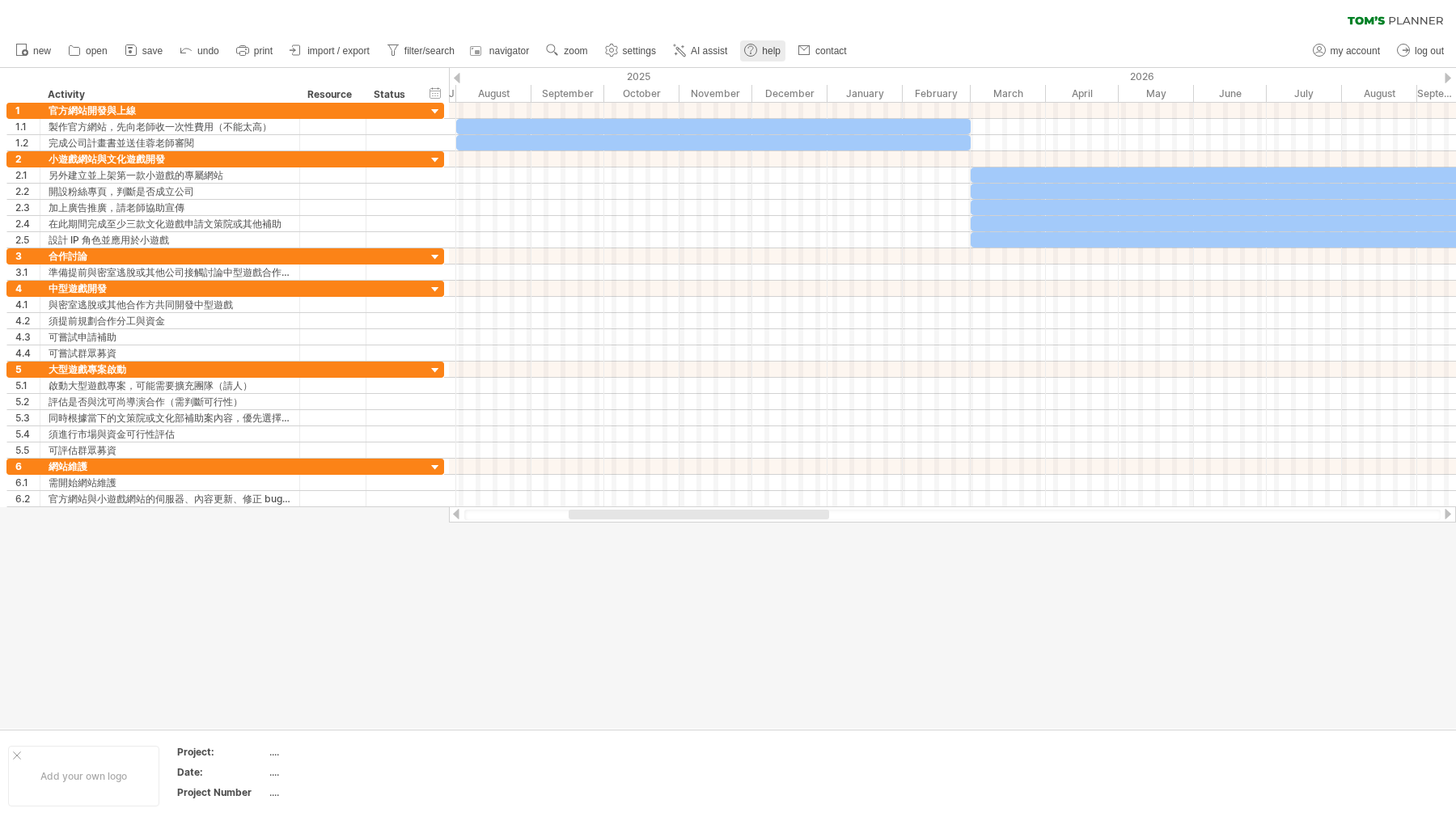
click at [759, 50] on use at bounding box center [751, 50] width 16 height 16
click at [344, 55] on span "import / export" at bounding box center [338, 51] width 62 height 11
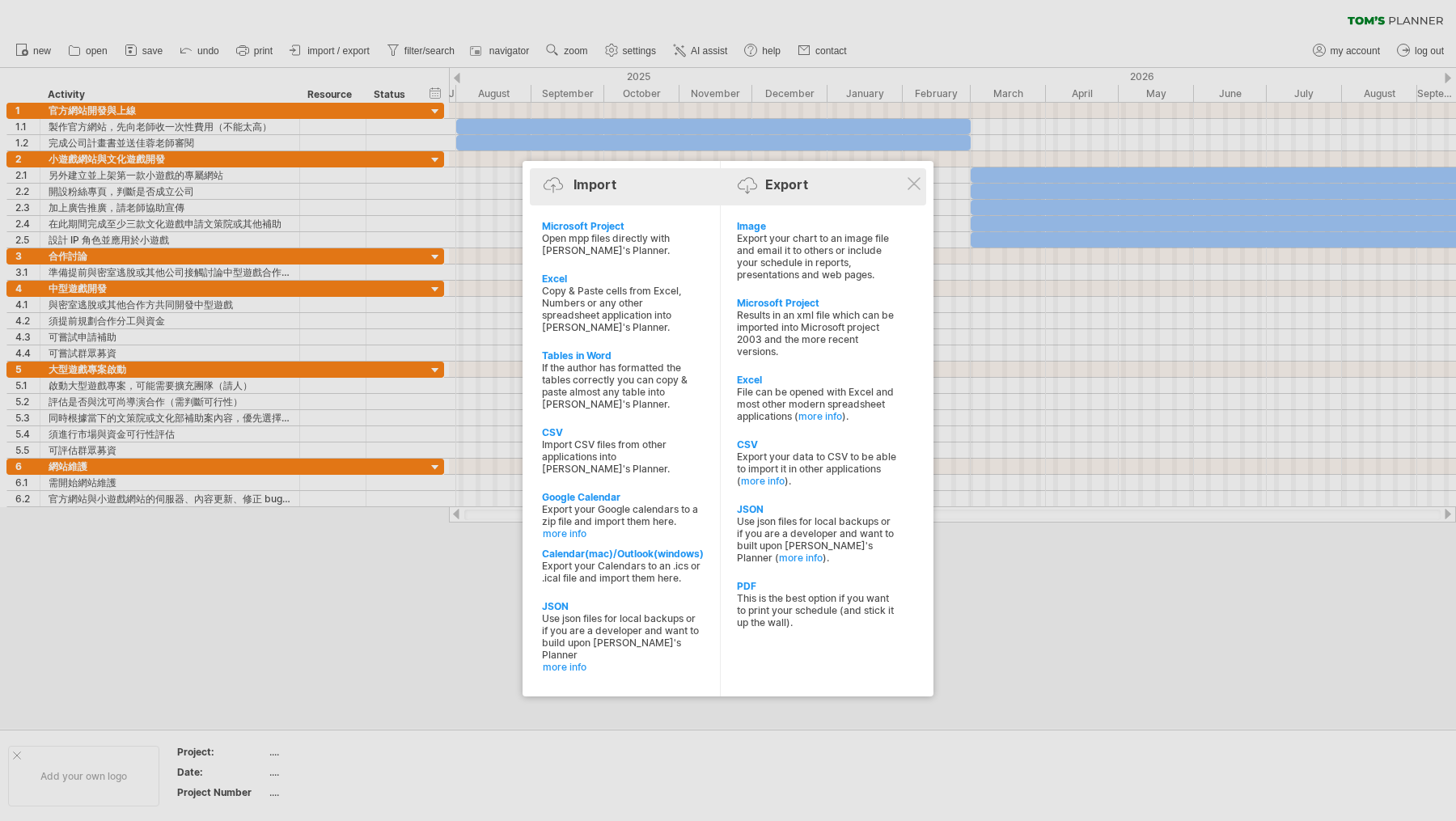
click at [904, 196] on div "Import Export" at bounding box center [728, 187] width 389 height 24
click at [909, 191] on div "Import Export" at bounding box center [728, 187] width 389 height 24
click at [915, 185] on div at bounding box center [914, 183] width 13 height 13
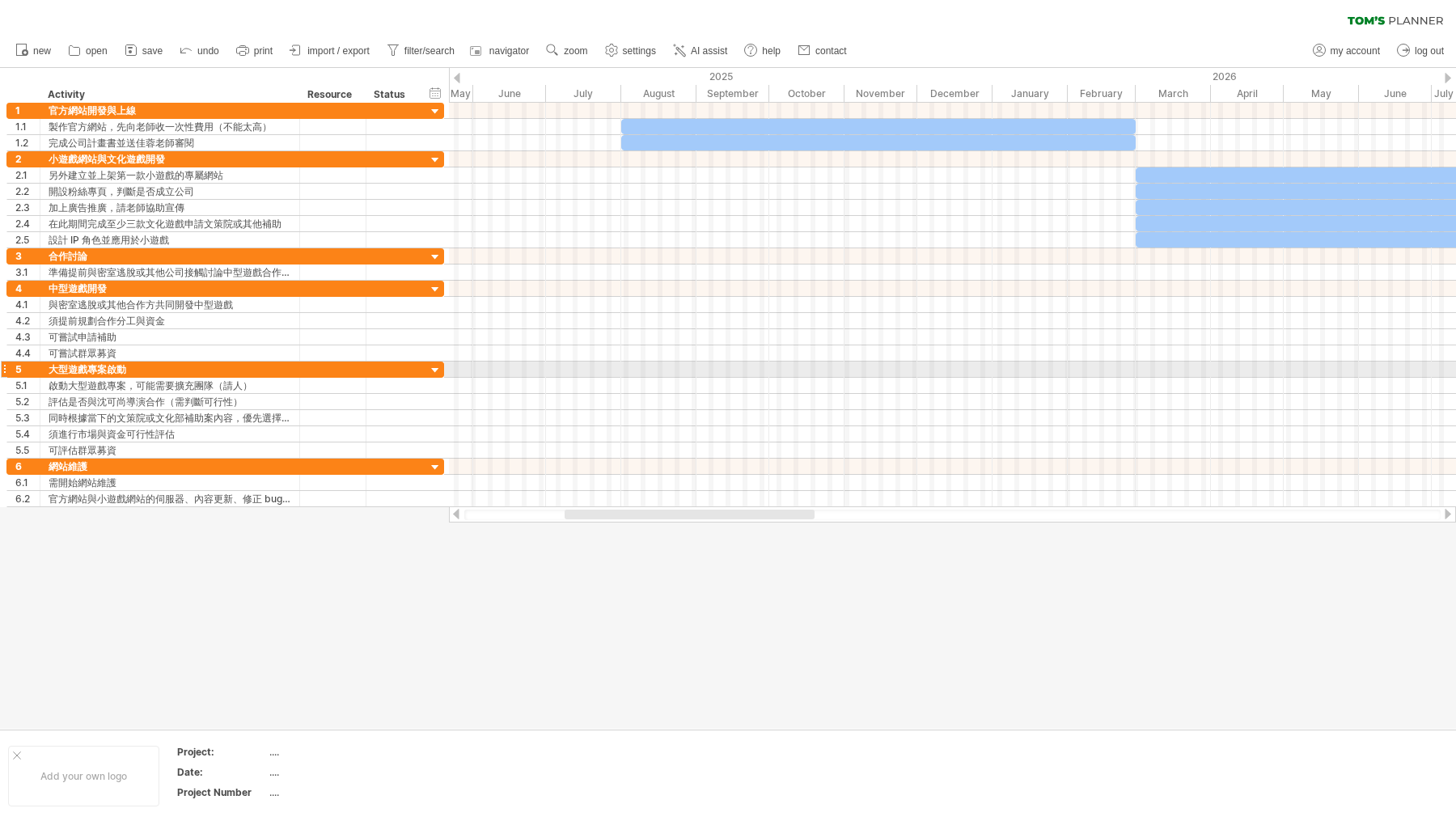
click at [429, 363] on div at bounding box center [436, 371] width 15 height 15
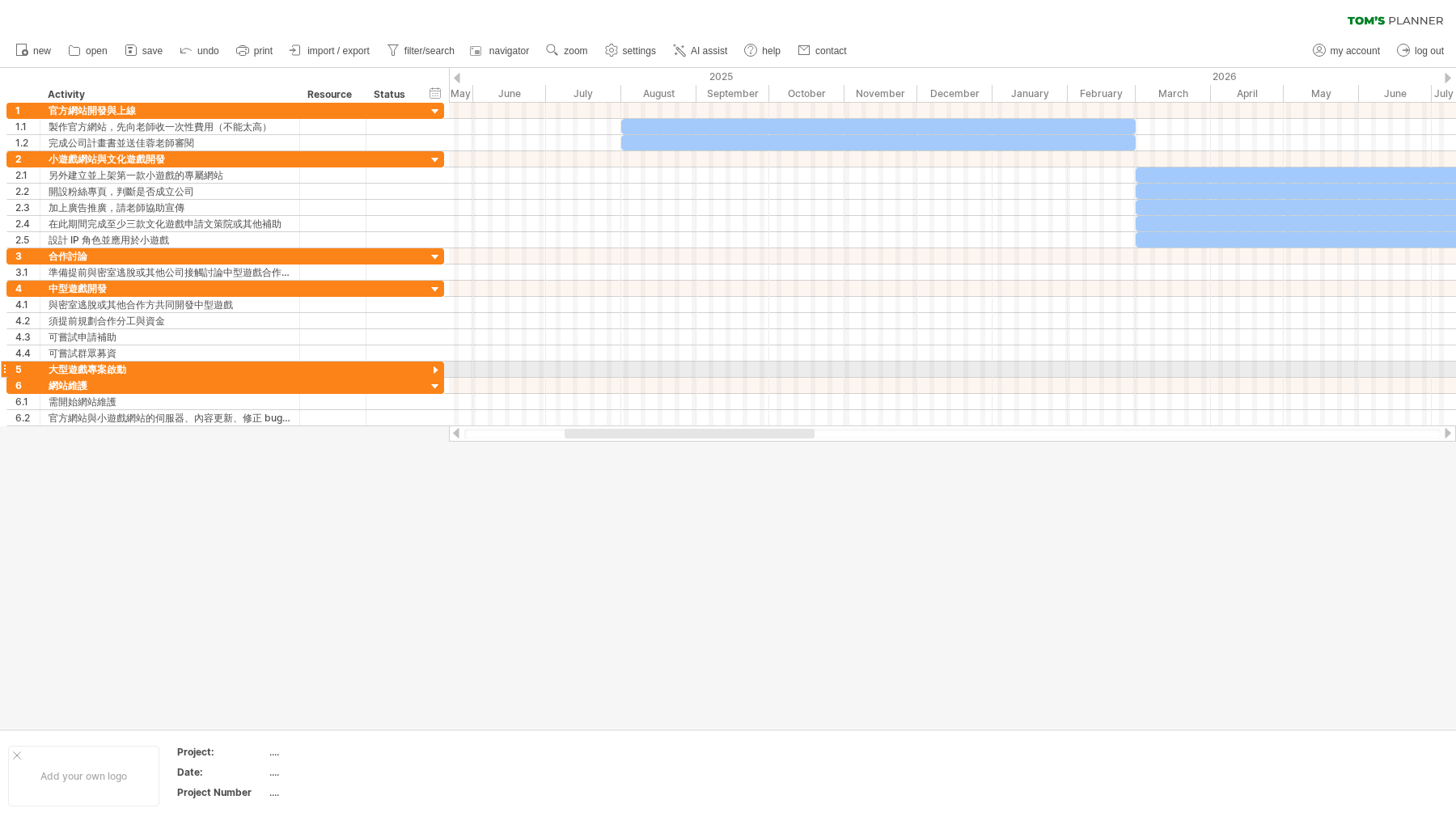
click at [429, 363] on div at bounding box center [436, 371] width 15 height 15
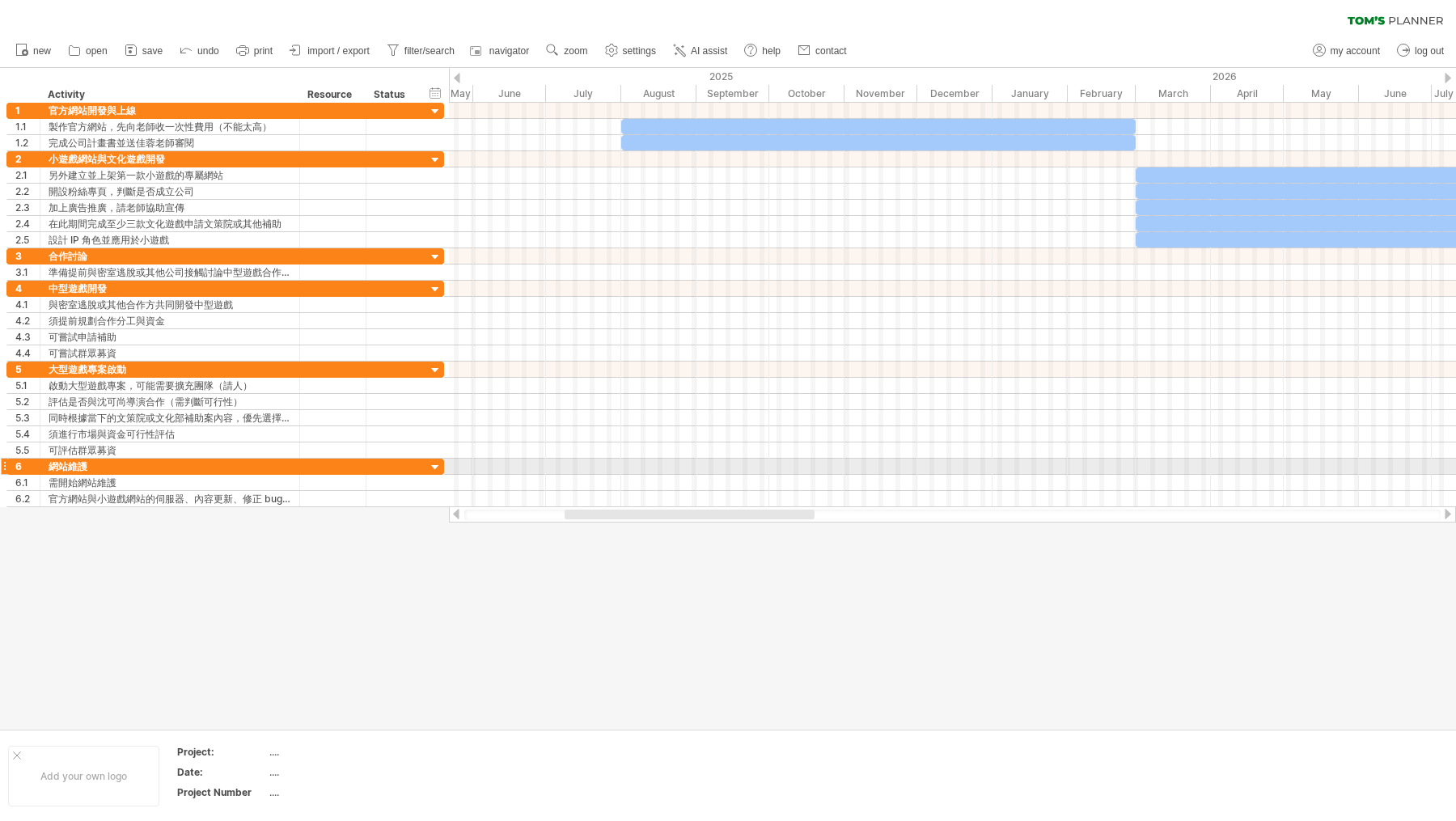
click at [630, 475] on div at bounding box center [953, 483] width 1007 height 16
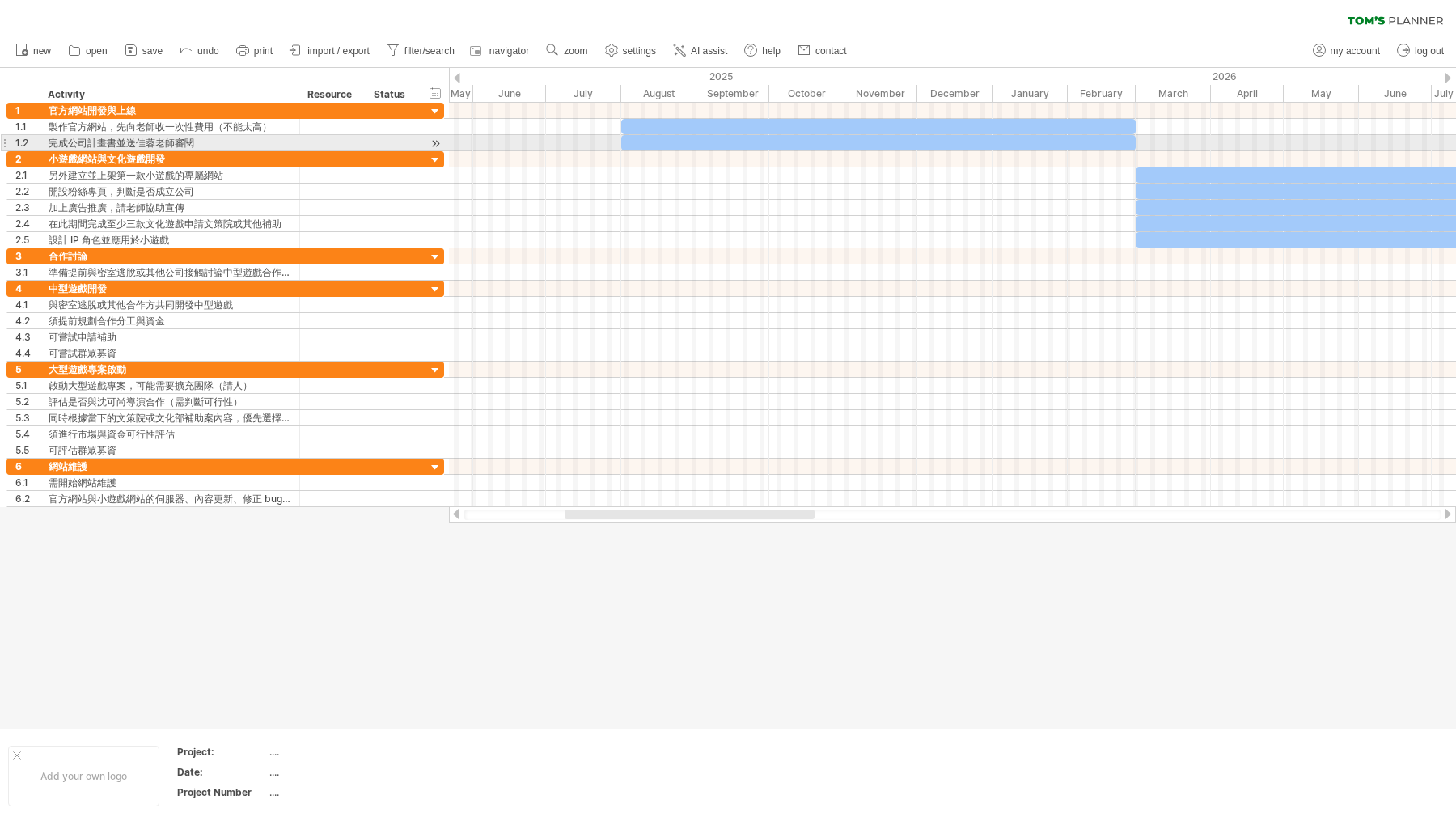
click at [757, 145] on div at bounding box center [878, 143] width 514 height 15
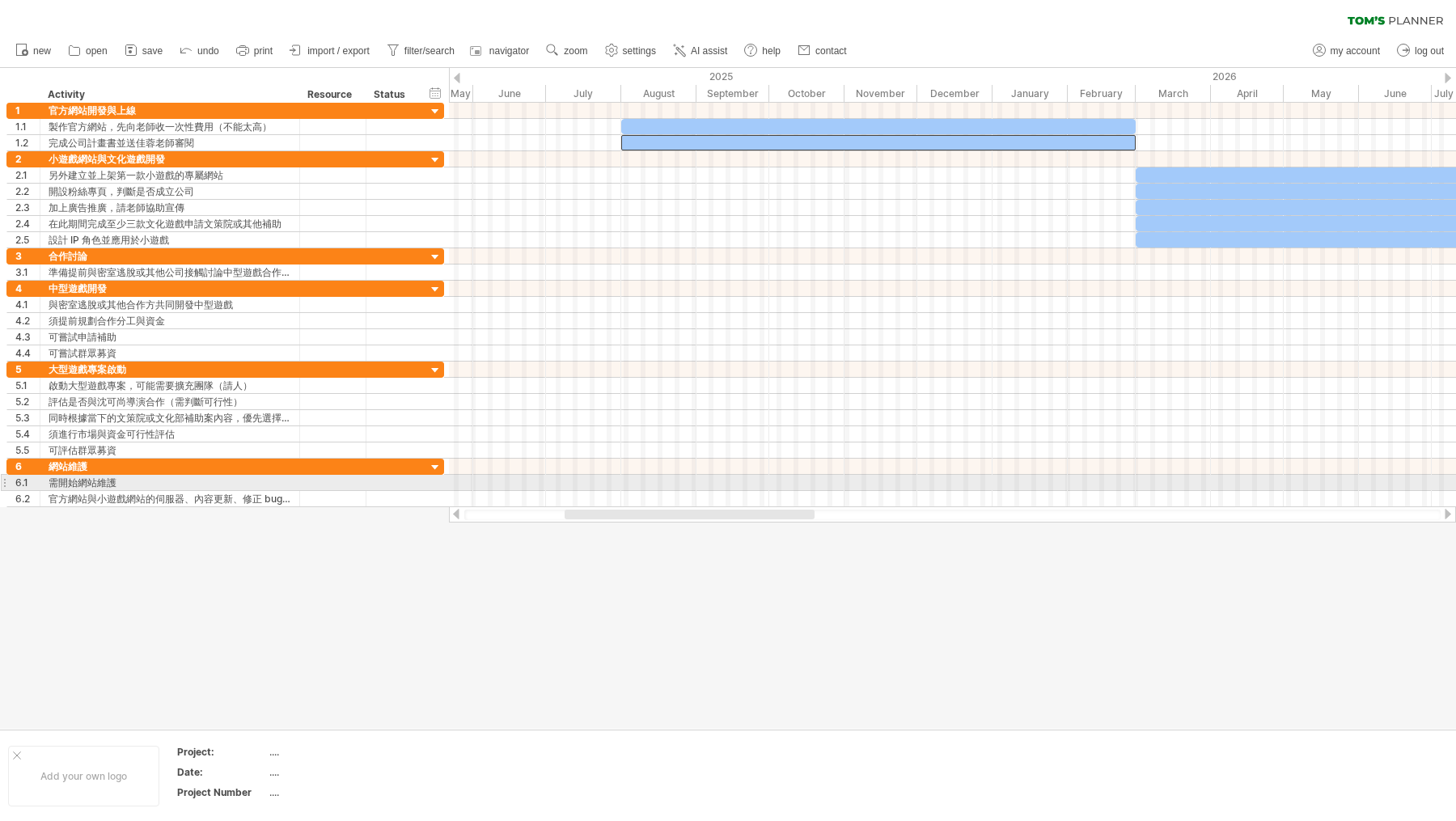
click at [621, 482] on div at bounding box center [953, 483] width 1007 height 16
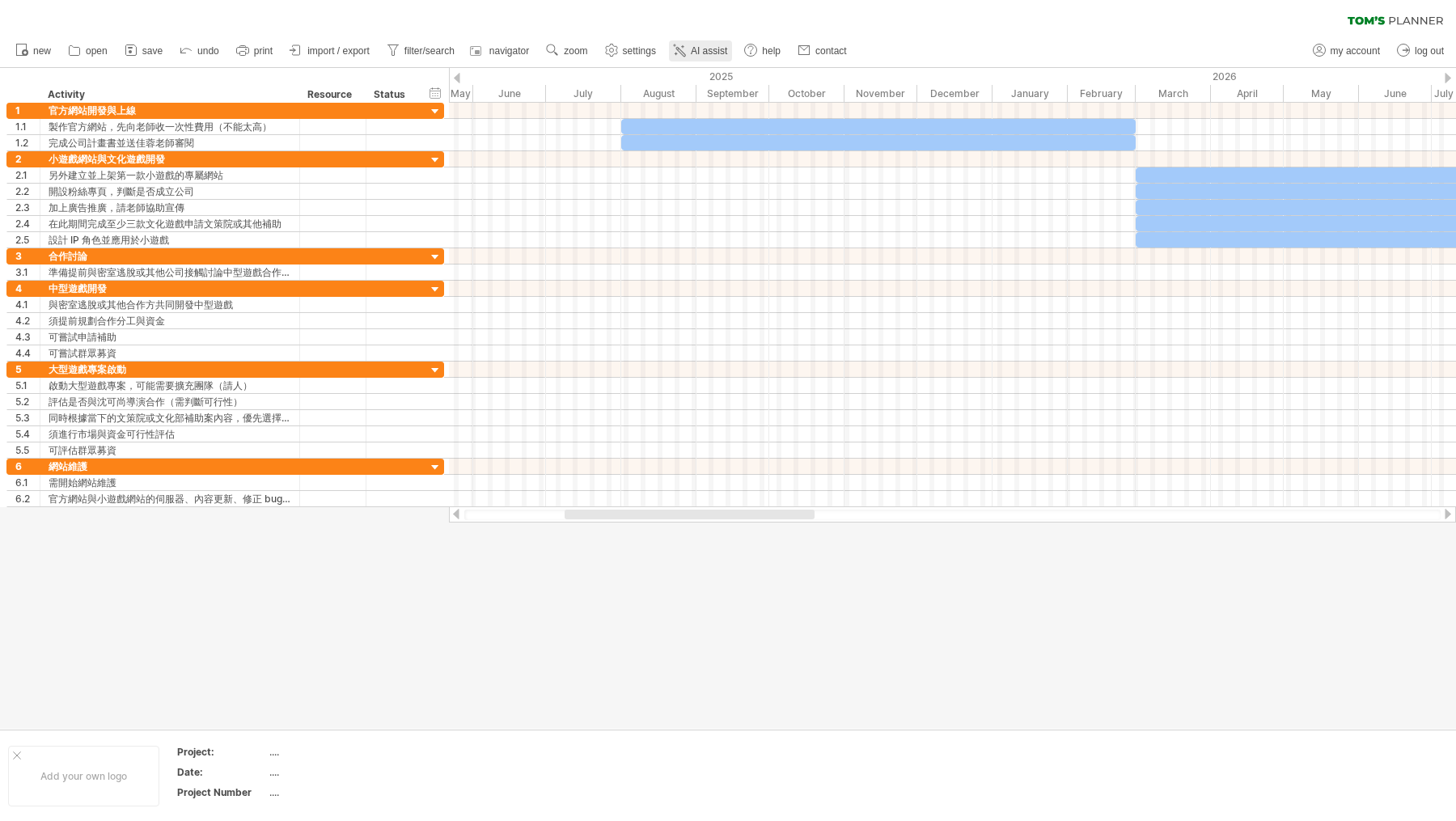
click at [724, 59] on link "AI assist" at bounding box center [701, 51] width 63 height 21
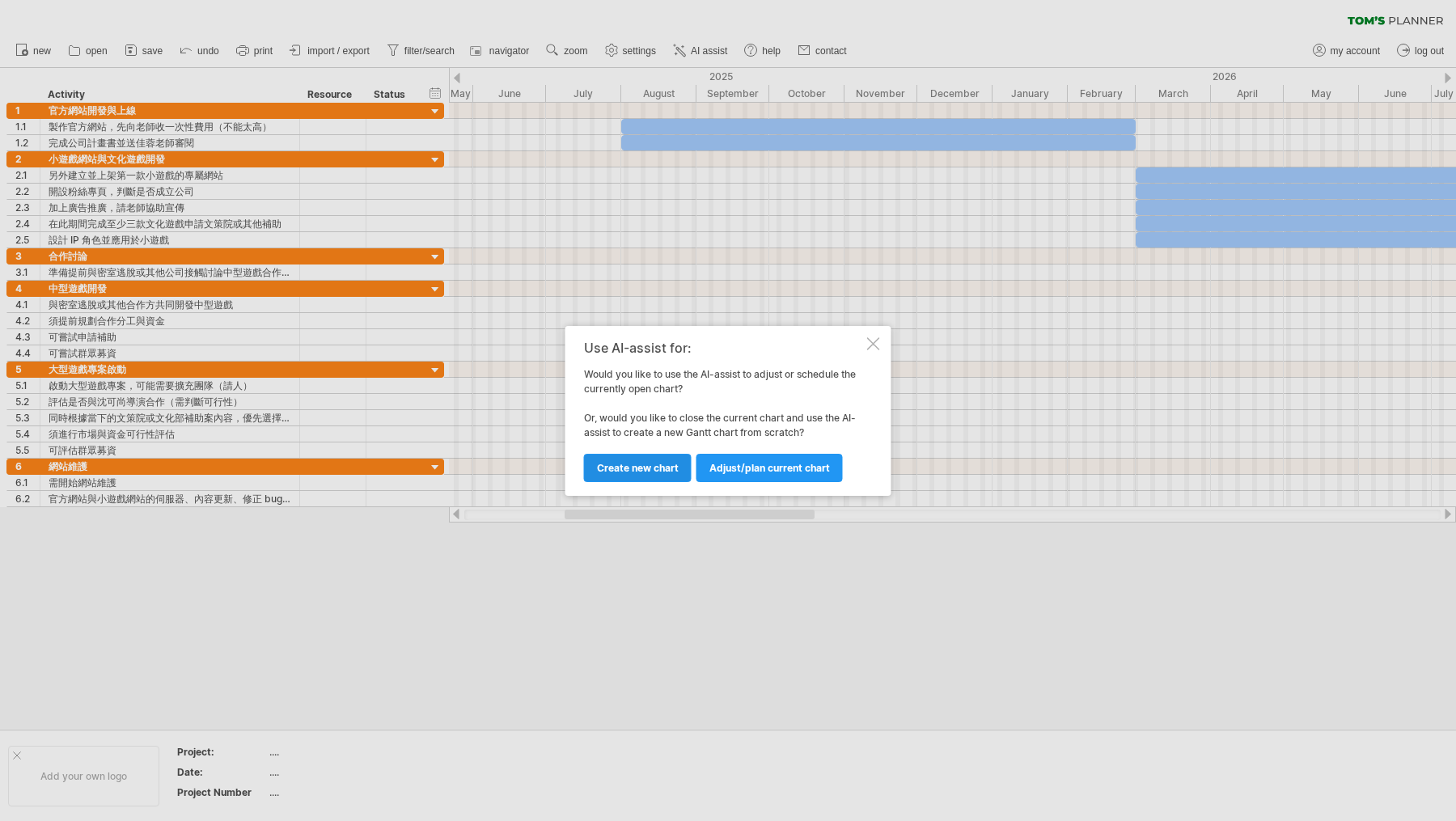
click at [660, 463] on span "Create new chart" at bounding box center [638, 468] width 82 height 12
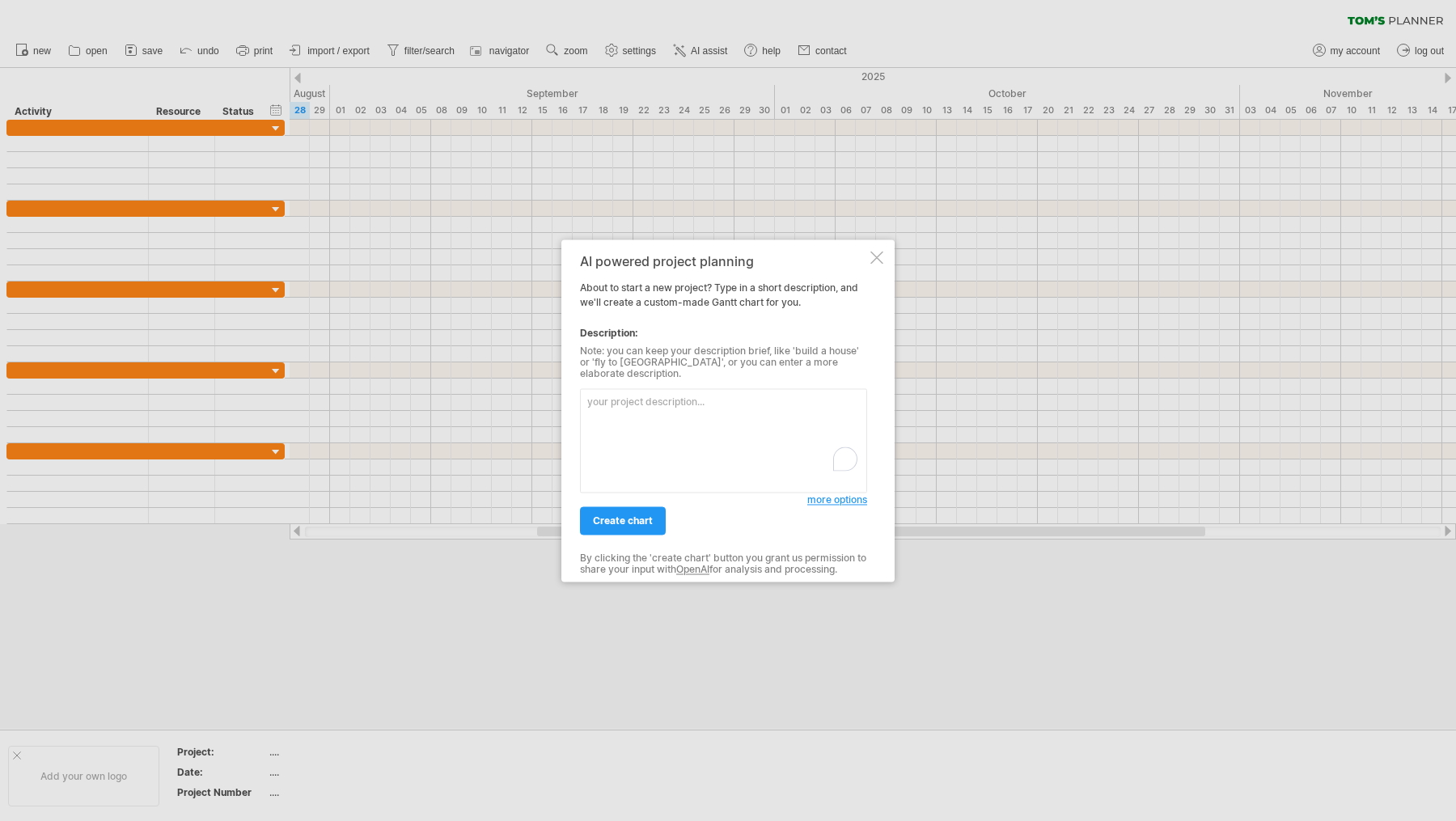
click at [685, 436] on textarea "To enrich screen reader interactions, please activate Accessibility in Grammarl…" at bounding box center [724, 441] width 287 height 105
type textarea "lorem ipsum dolorsitamet consEctetu ADIP/EL seddOeiusm %T/%i utlabor etdolorem …"
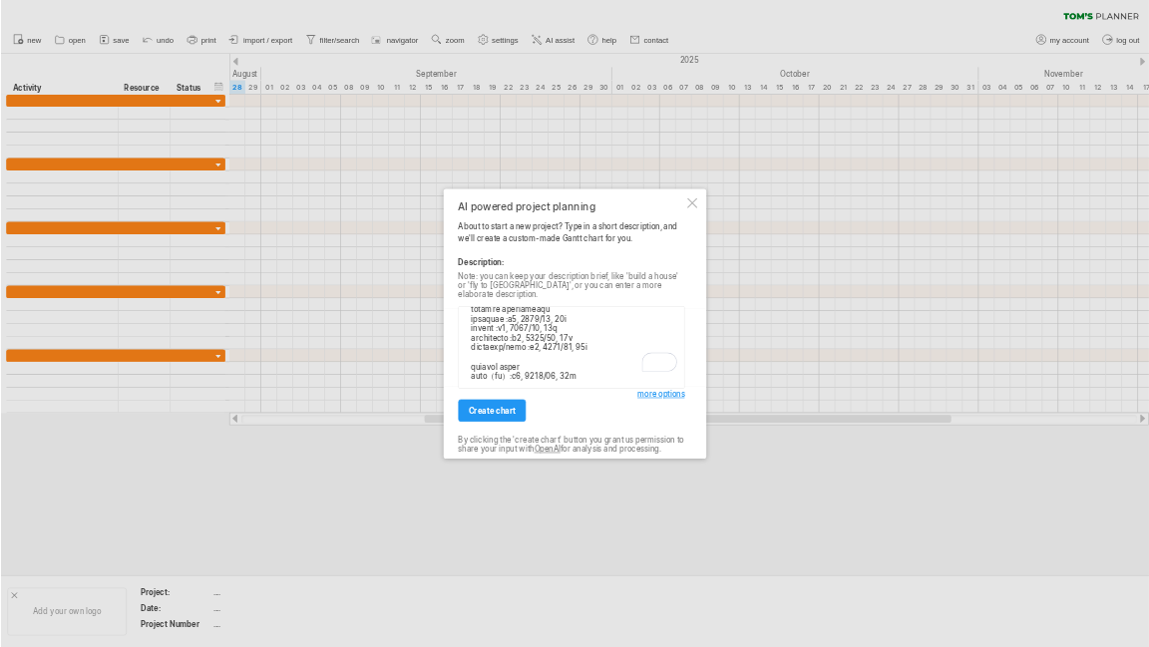
scroll to position [352, 0]
click at [784, 634] on span "create chart" at bounding box center [768, 641] width 74 height 15
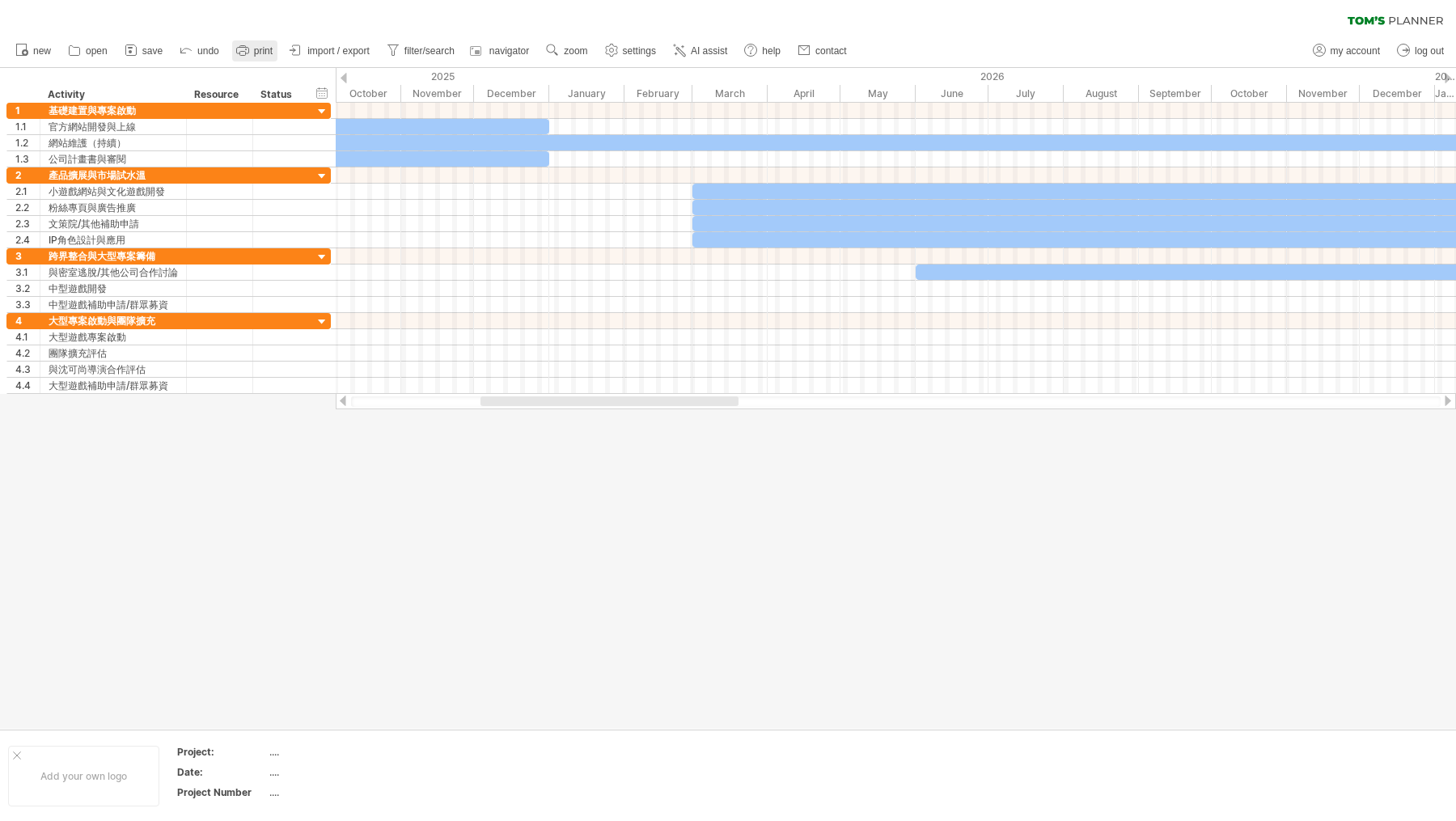
click at [260, 57] on span "print" at bounding box center [263, 51] width 19 height 11
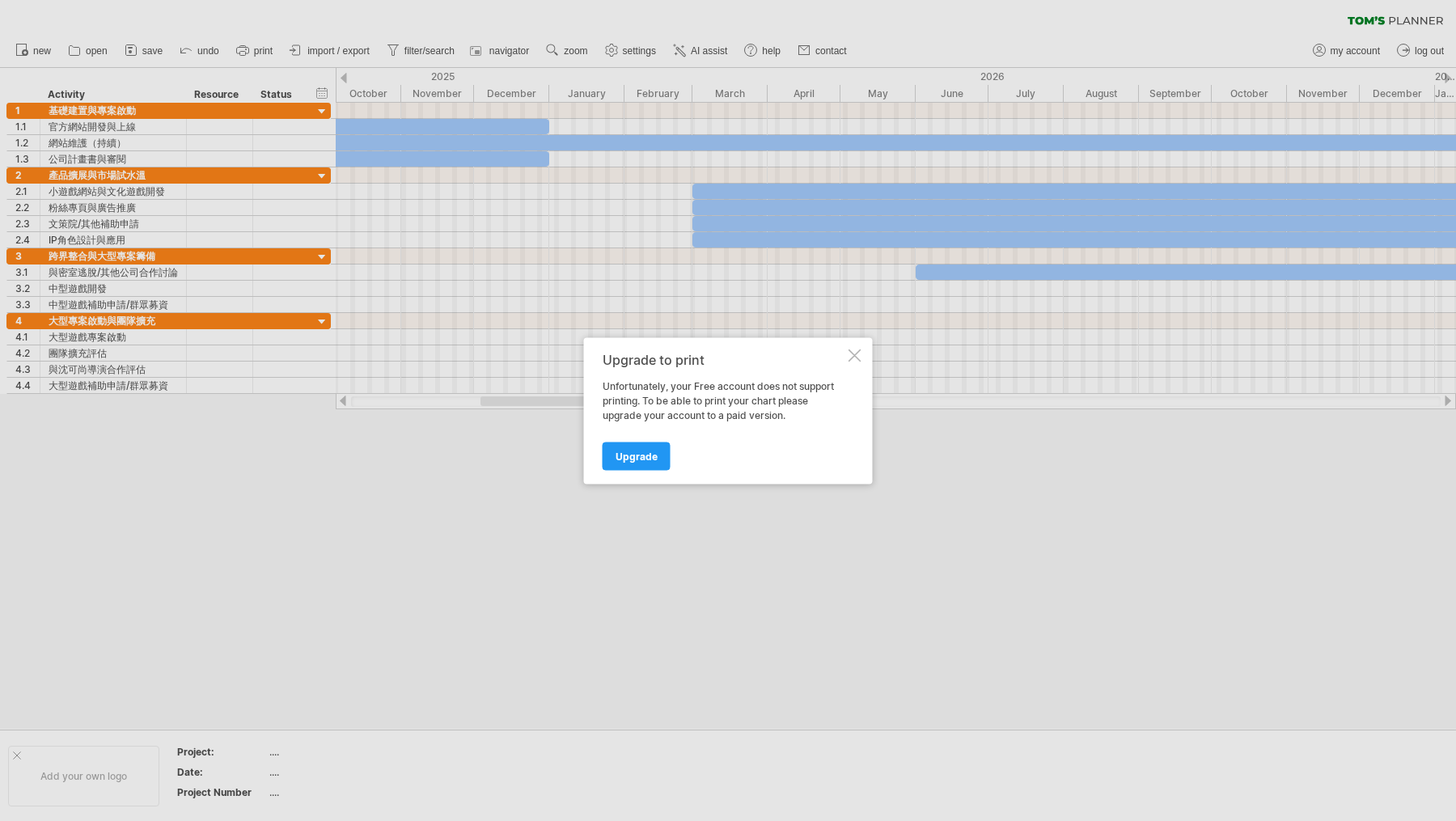
click at [859, 359] on div at bounding box center [855, 355] width 13 height 13
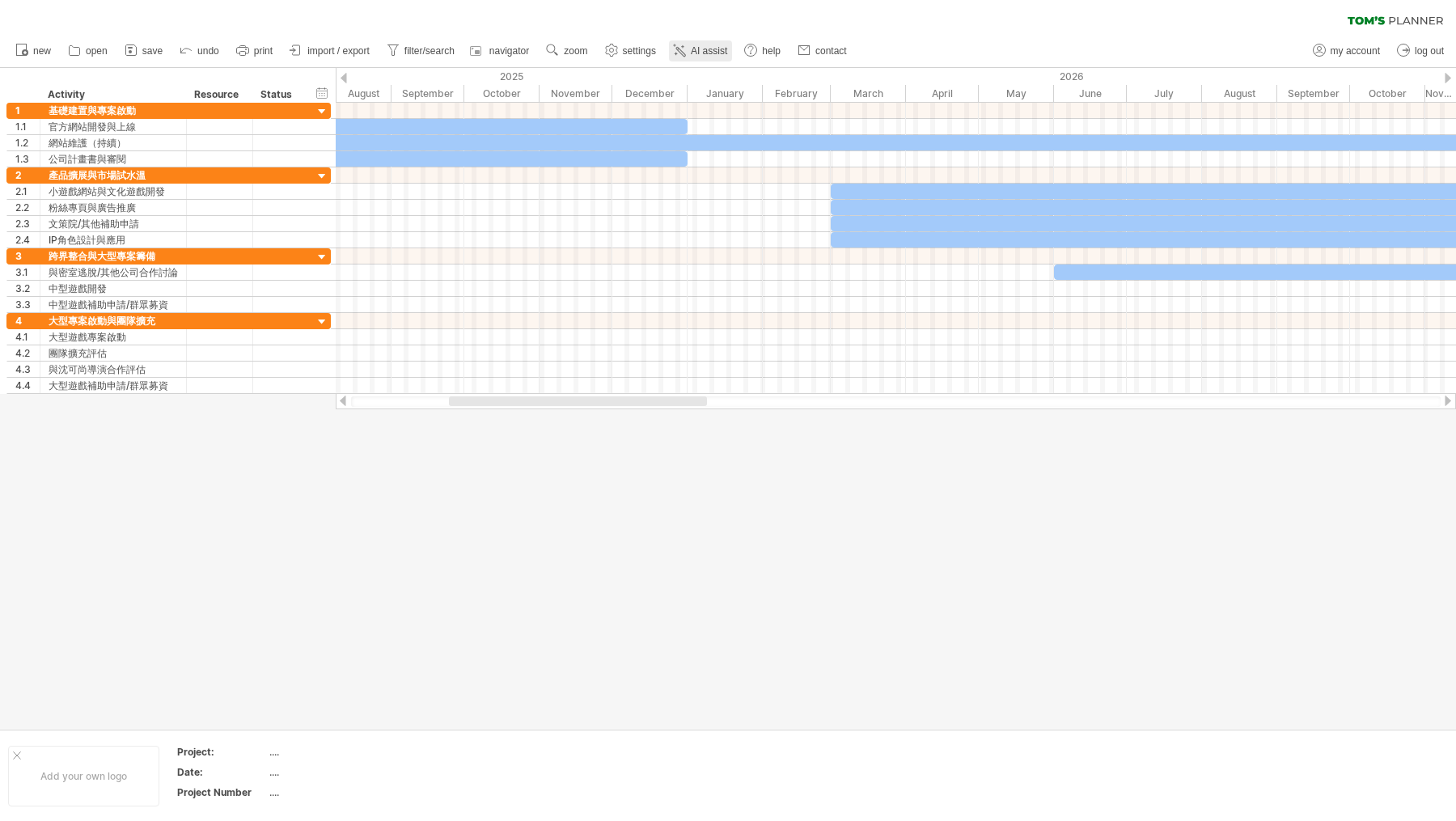
click at [728, 45] on span "AI assist" at bounding box center [709, 51] width 37 height 11
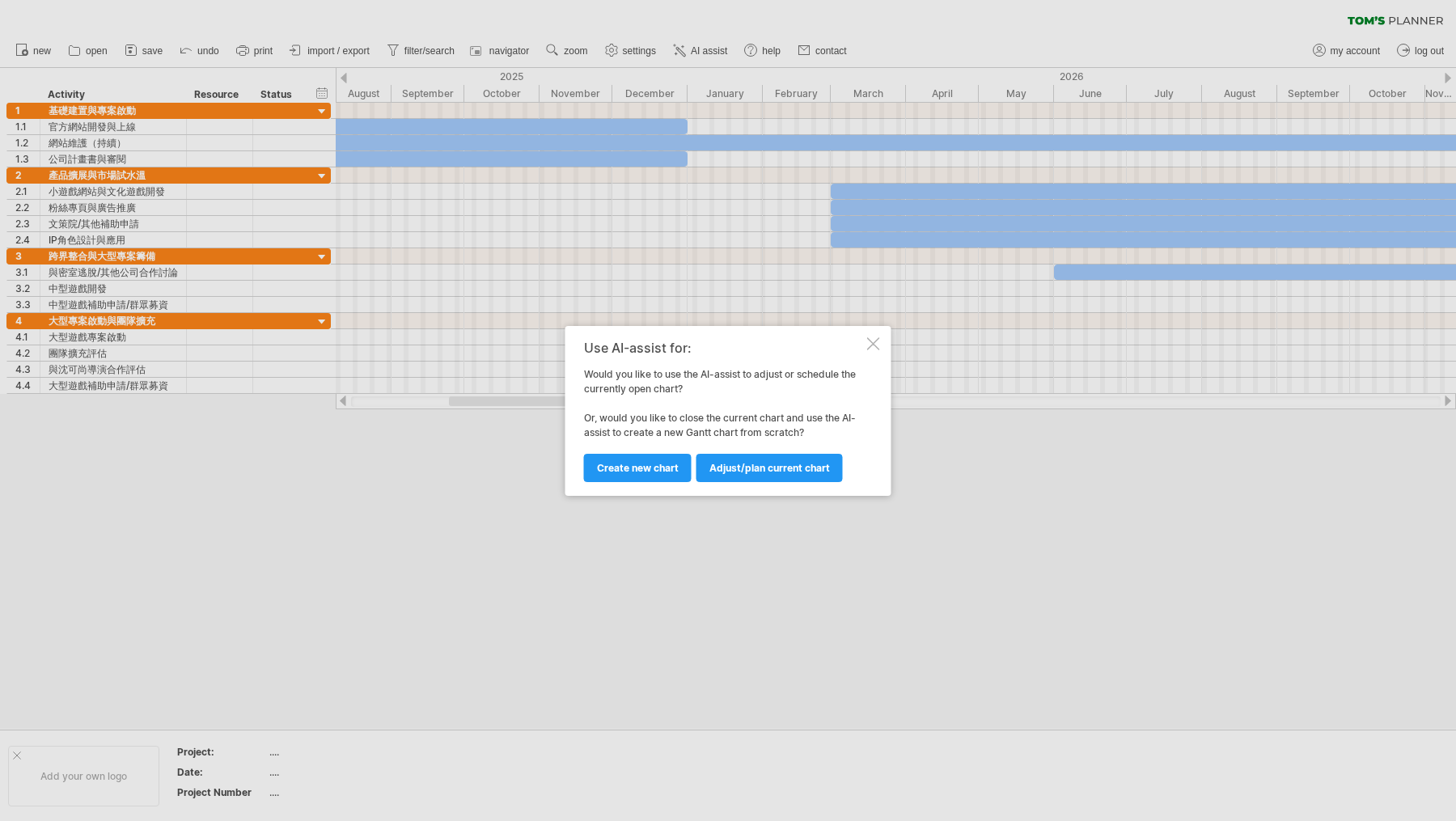
click at [867, 344] on div at bounding box center [874, 344] width 13 height 13
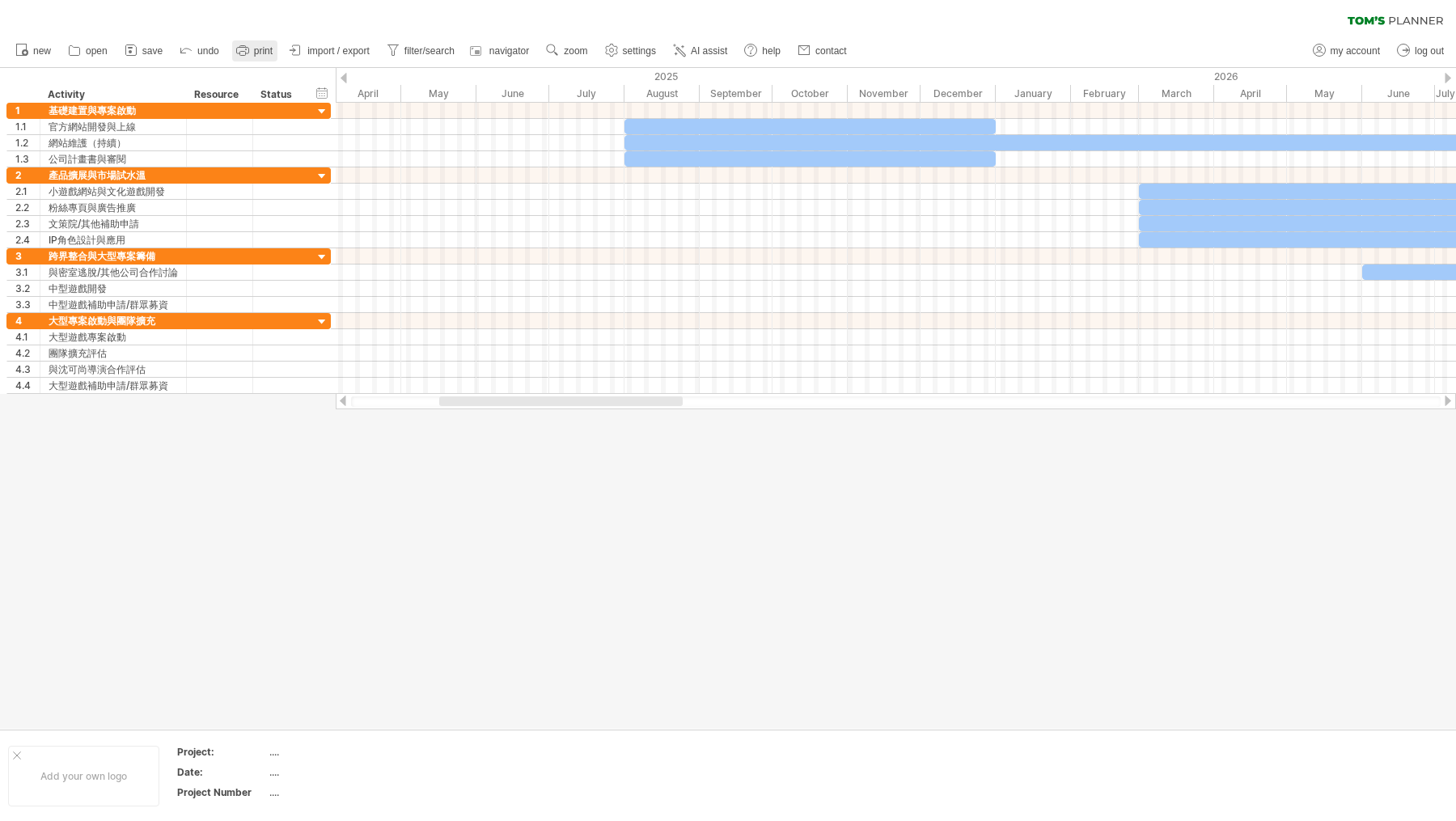
click at [245, 55] on rect at bounding box center [242, 54] width 6 height 4
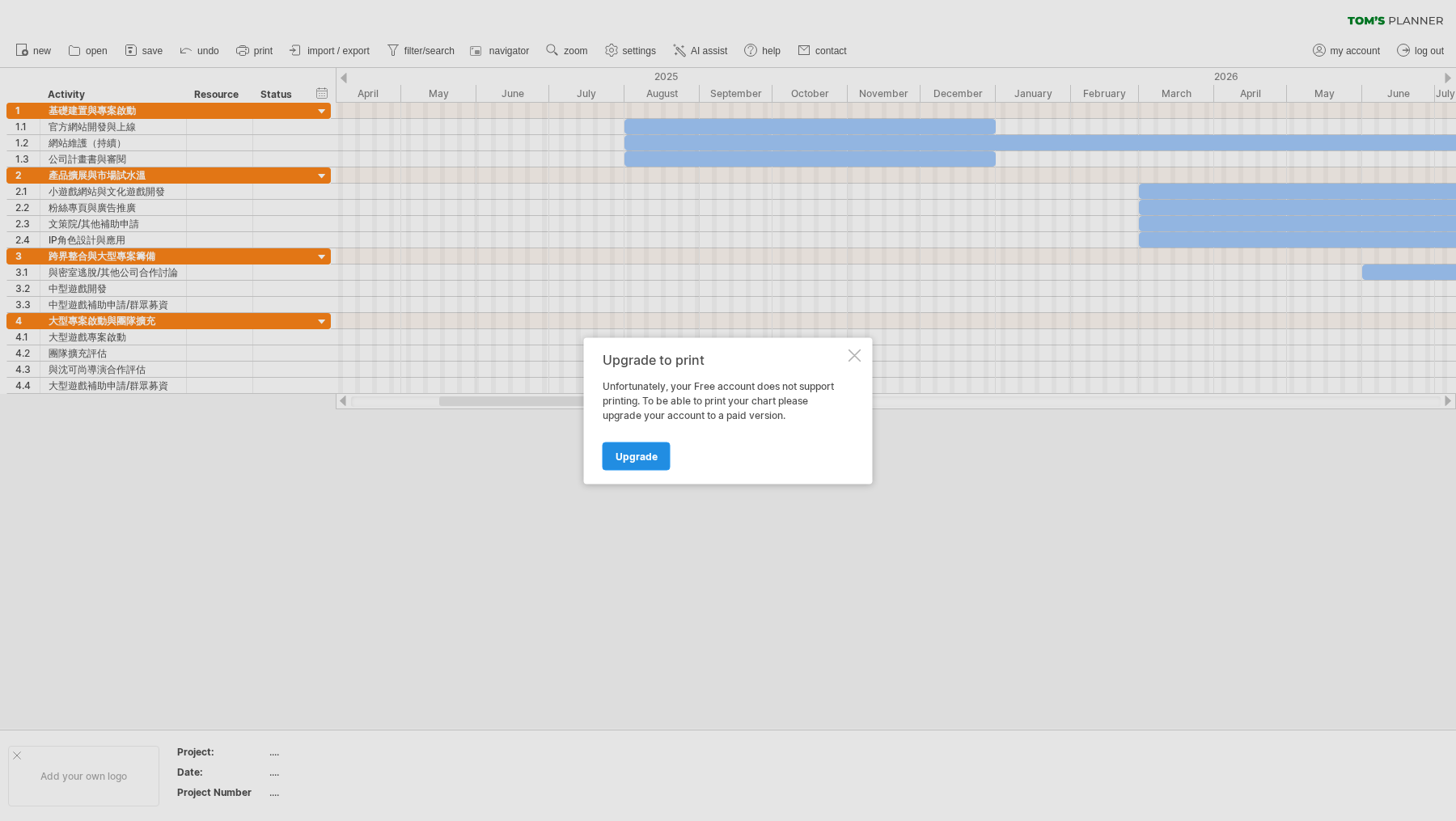
click at [647, 456] on span "Upgrade" at bounding box center [637, 456] width 42 height 12
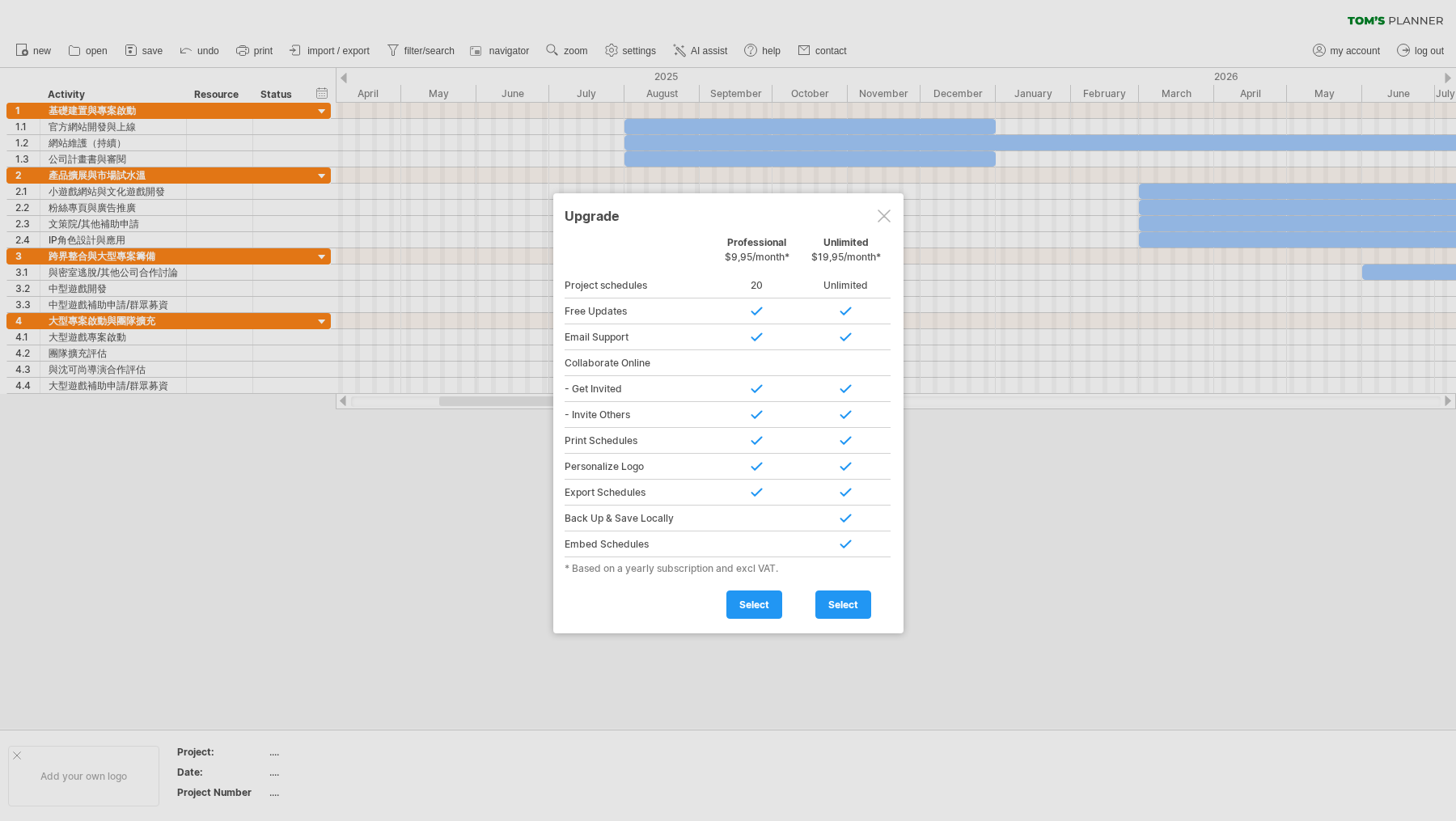
click at [888, 217] on div at bounding box center [884, 216] width 13 height 13
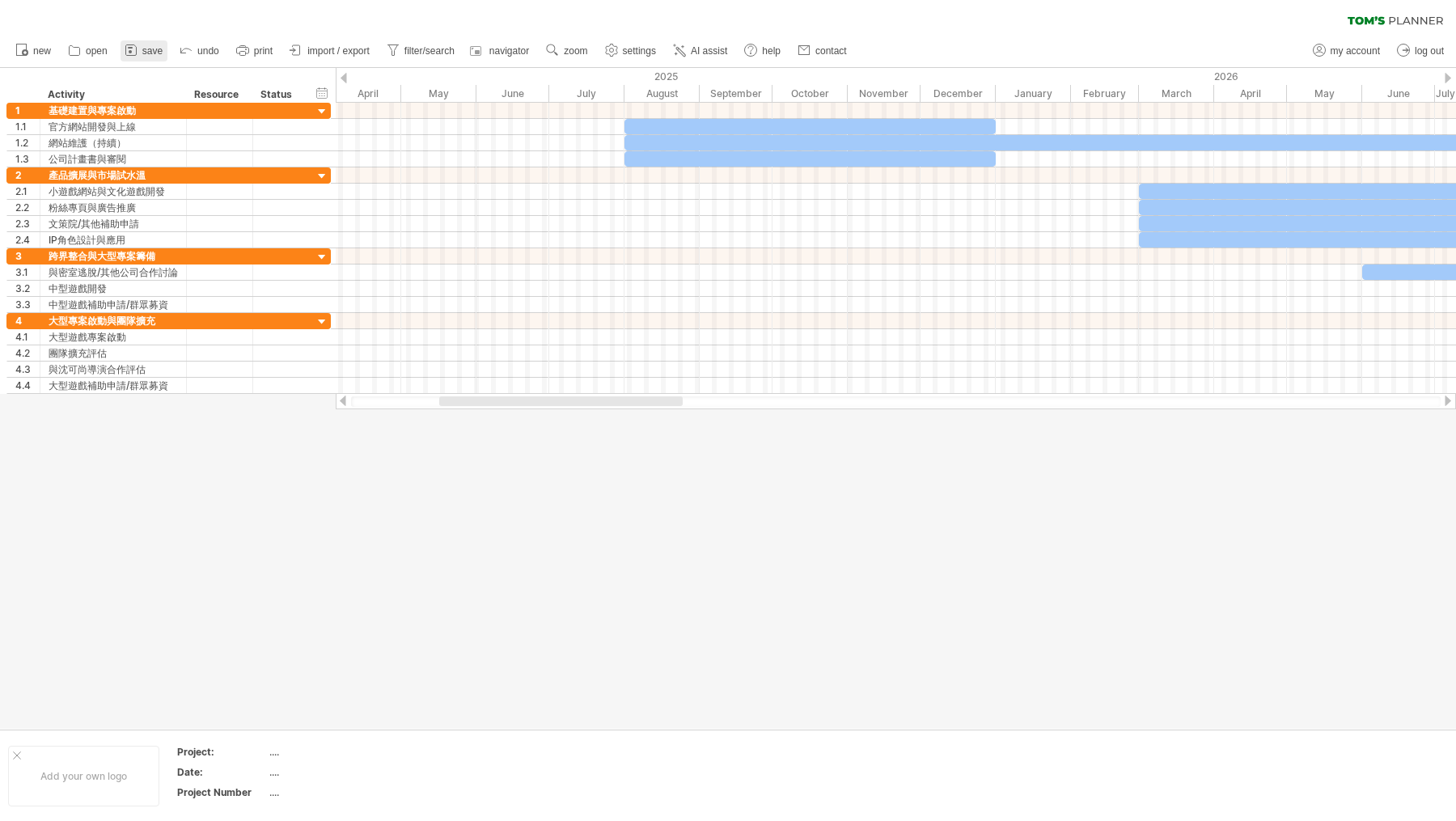
click at [161, 51] on span "save" at bounding box center [152, 51] width 20 height 11
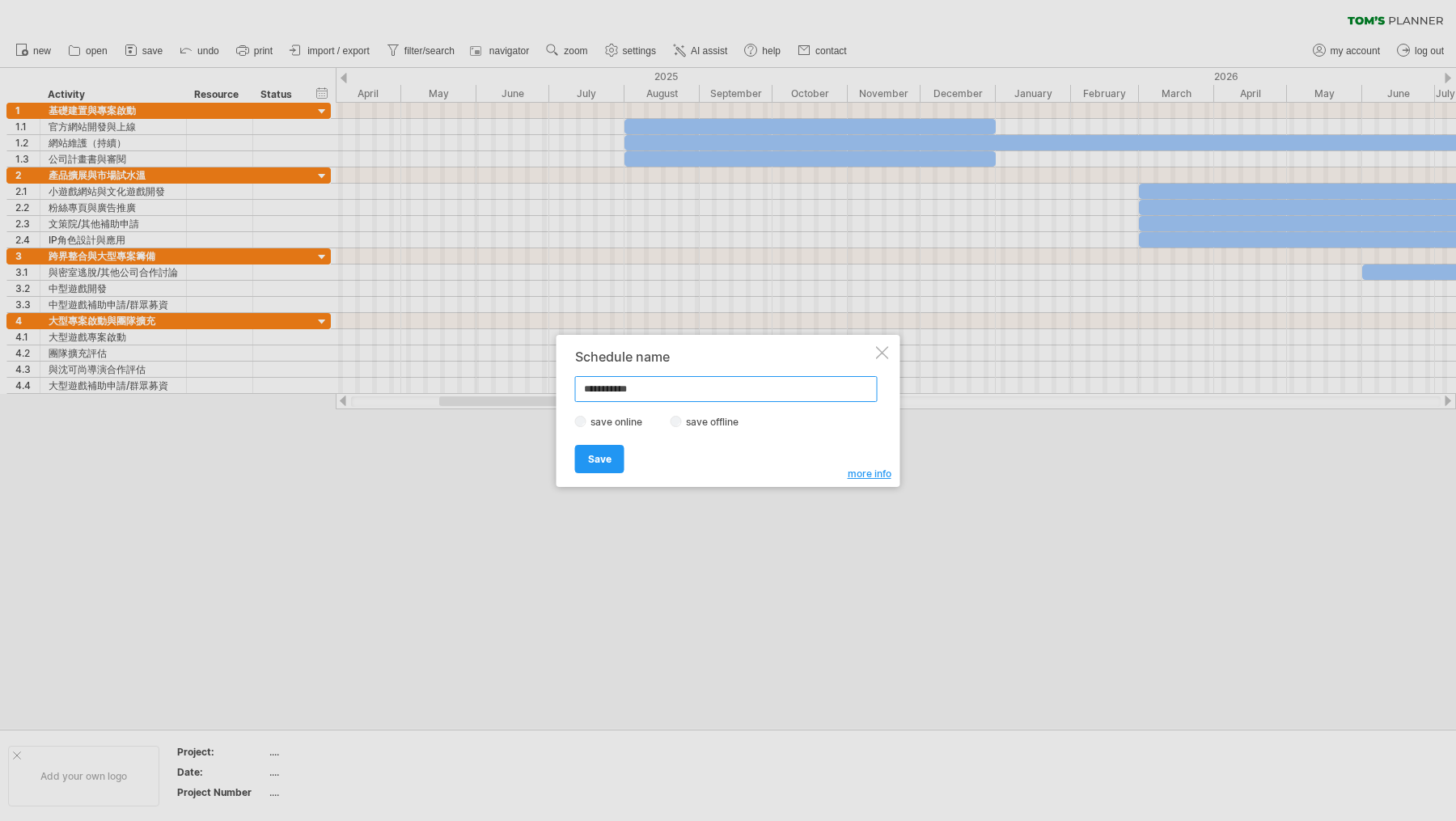
drag, startPoint x: 672, startPoint y: 392, endPoint x: 525, endPoint y: 396, distance: 147.1
click at [525, 396] on div "Trying to reach [DOMAIN_NAME] Connected again... 0% clear filter new 1" at bounding box center [728, 410] width 1456 height 821
type input "*"
type input "**"
click at [605, 463] on span "Save" at bounding box center [599, 459] width 24 height 12
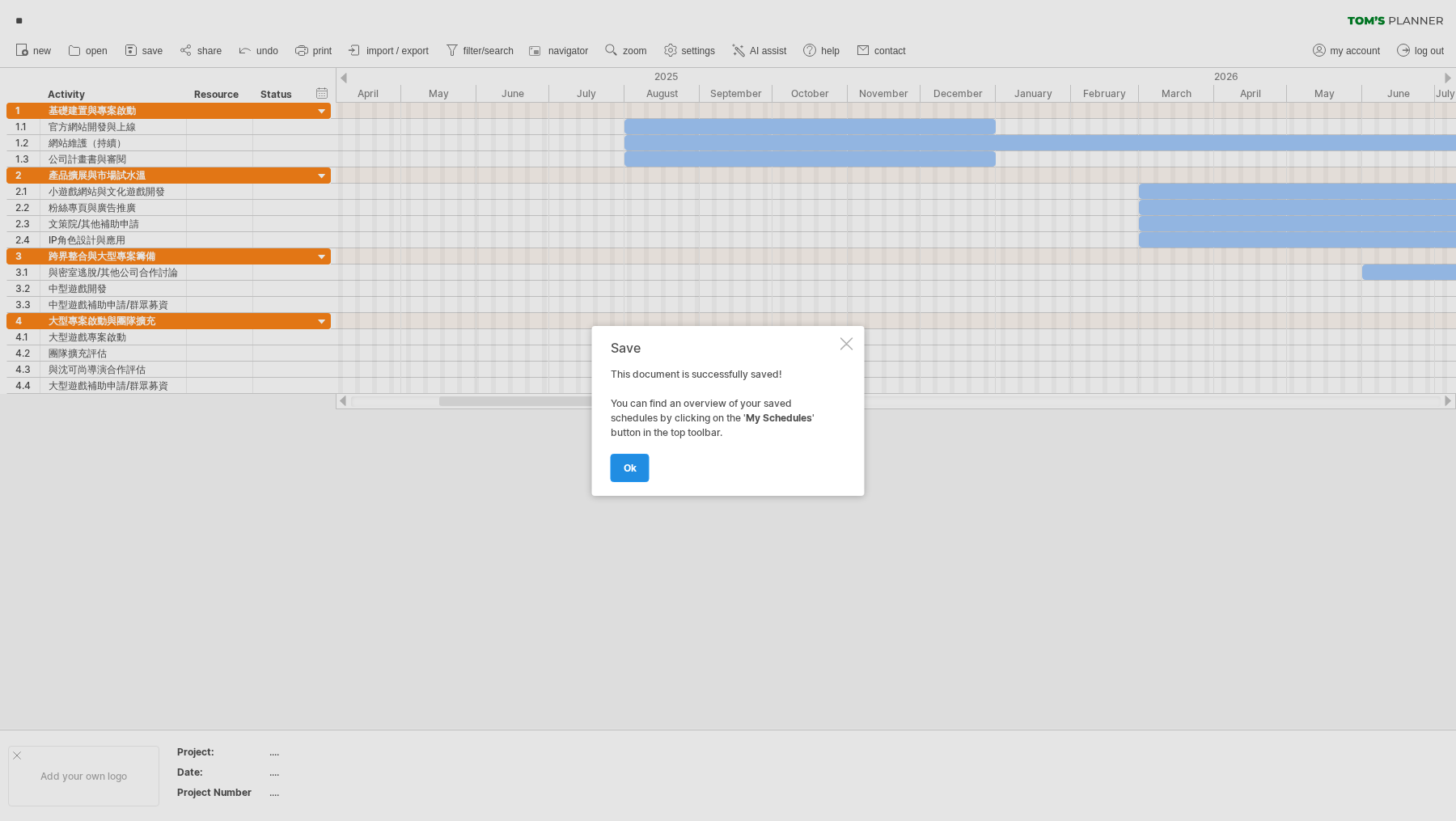
click at [638, 461] on link "ok" at bounding box center [630, 468] width 39 height 28
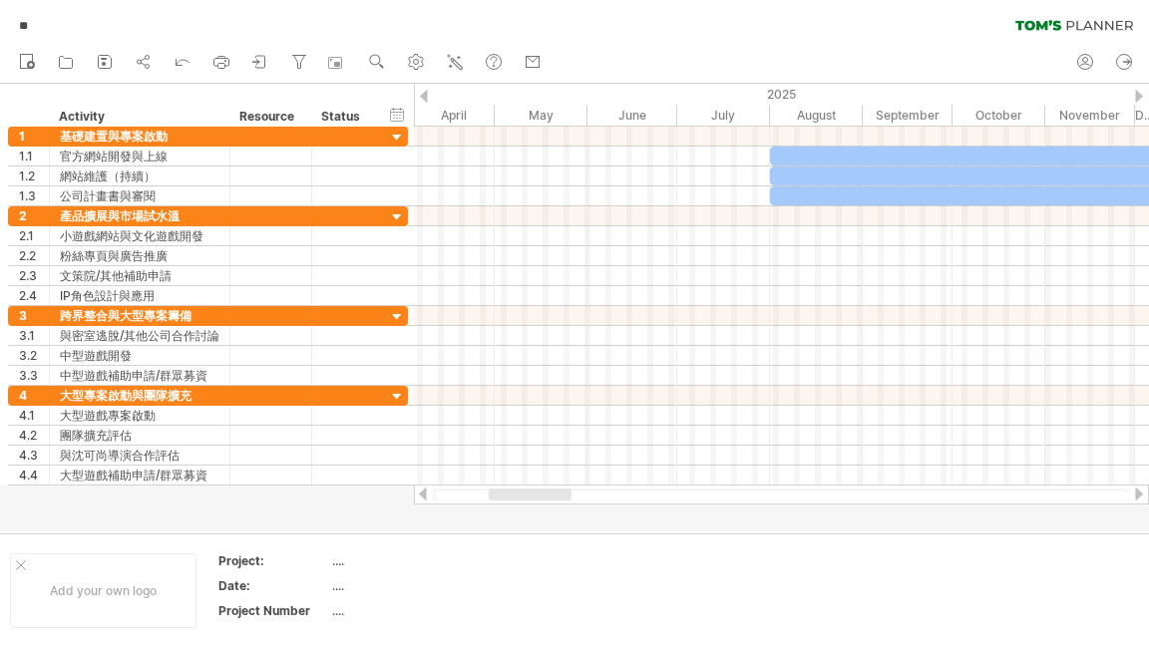
click at [113, 587] on div "Add your own logo" at bounding box center [103, 591] width 187 height 75
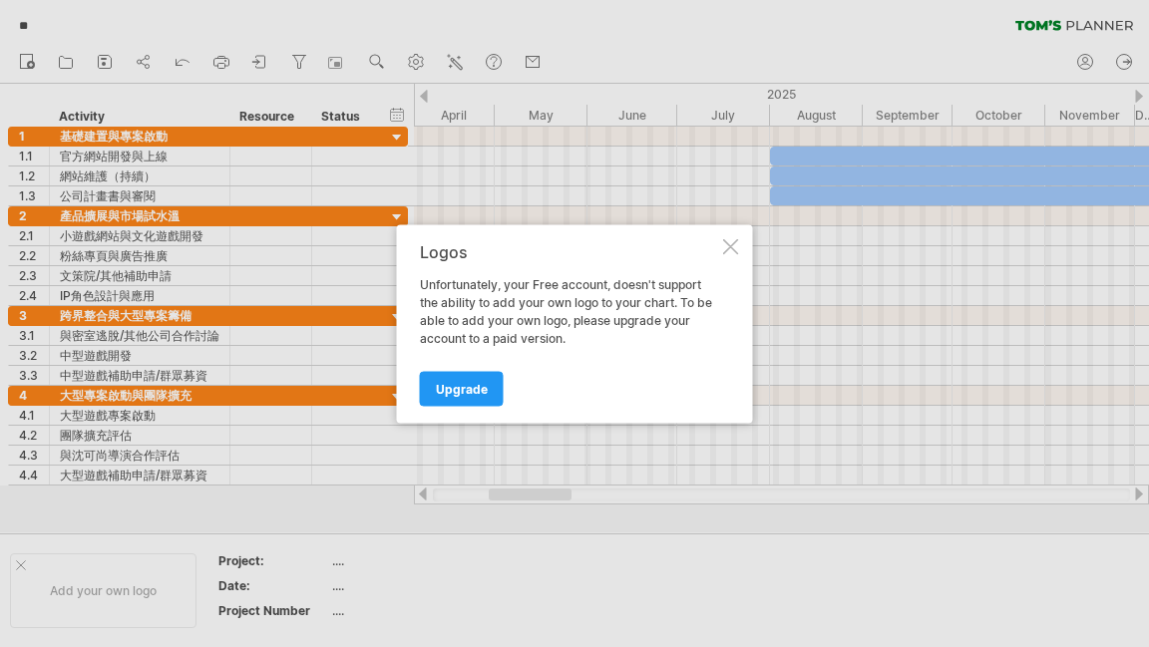
click at [729, 249] on div at bounding box center [731, 246] width 16 height 16
